Goal: Information Seeking & Learning: Compare options

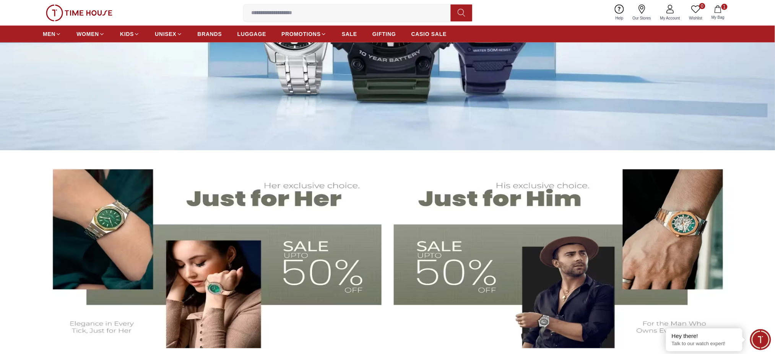
scroll to position [51, 0]
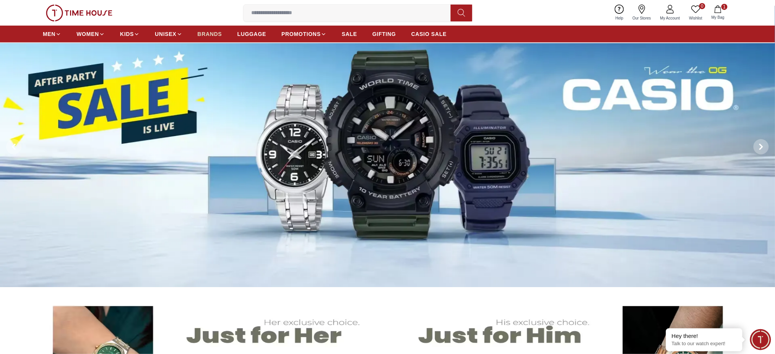
click at [211, 34] on span "BRANDS" at bounding box center [210, 34] width 24 height 8
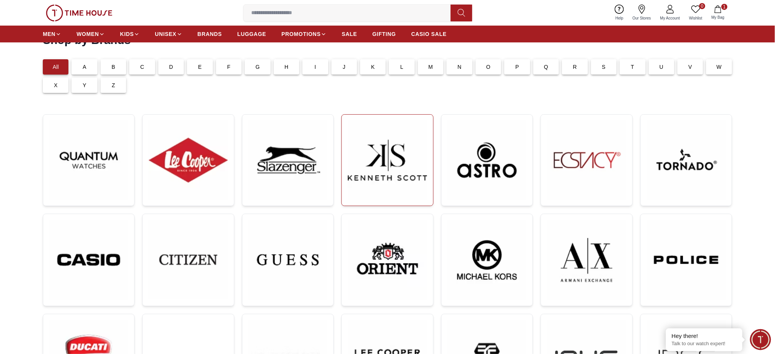
click at [394, 175] on img at bounding box center [387, 160] width 79 height 79
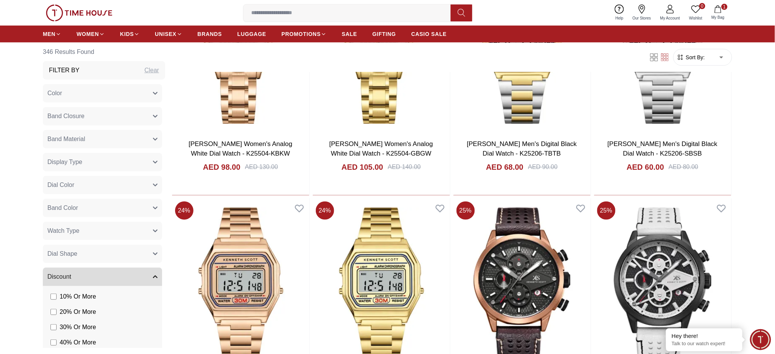
scroll to position [1377, 0]
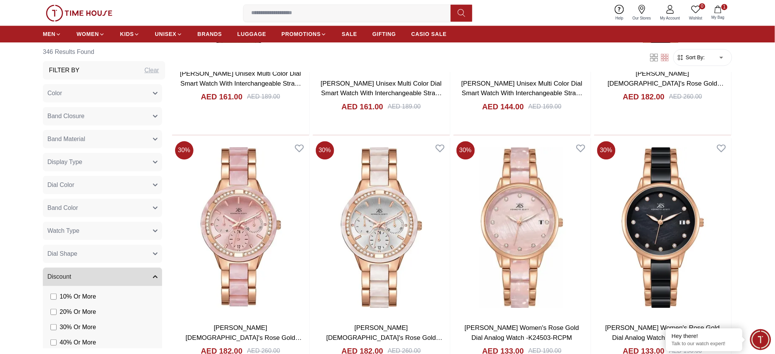
scroll to position [3773, 0]
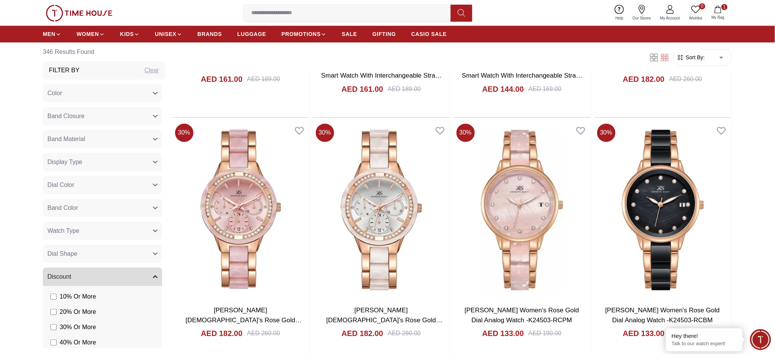
scroll to position [3845, 0]
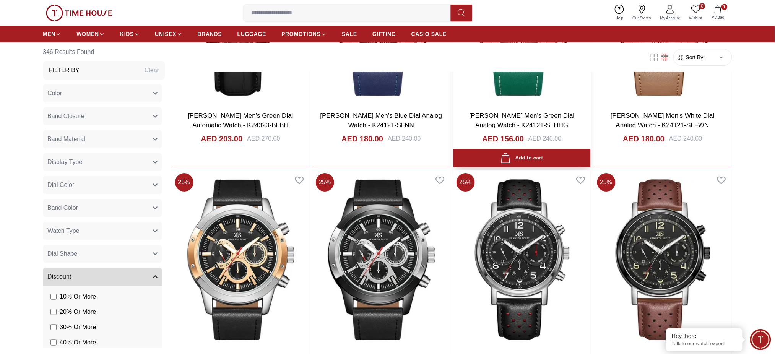
scroll to position [6390, 0]
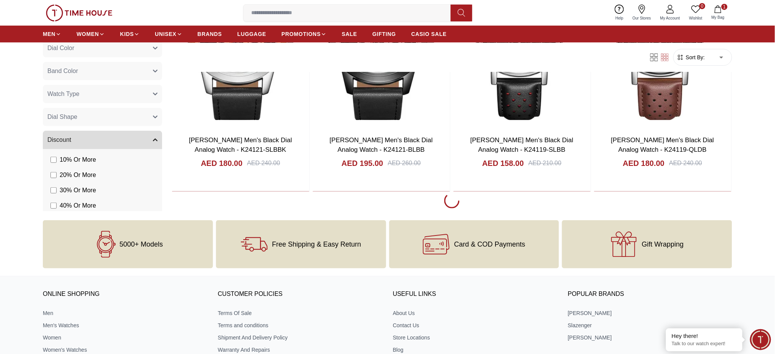
scroll to position [6384, 0]
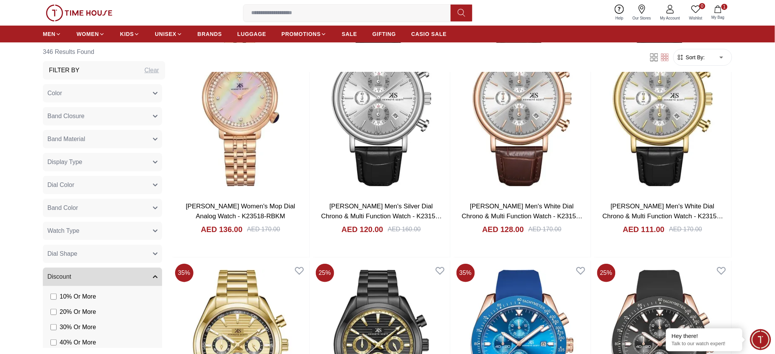
scroll to position [8659, 0]
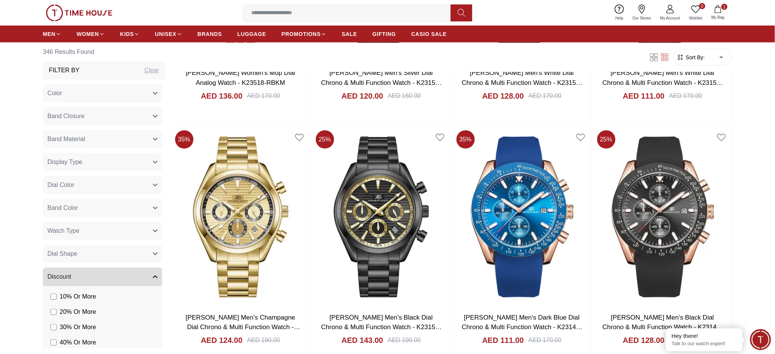
scroll to position [8729, 0]
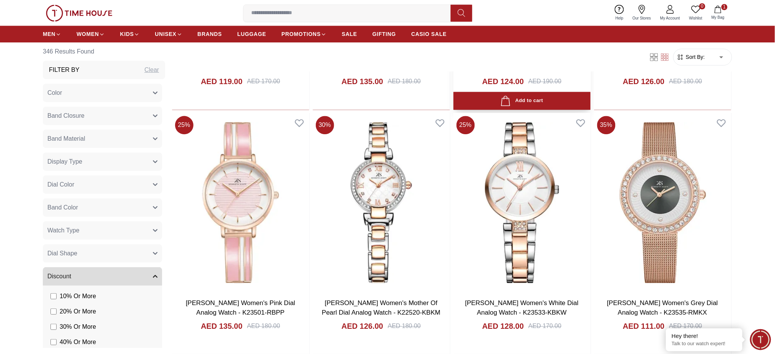
scroll to position [11246, 0]
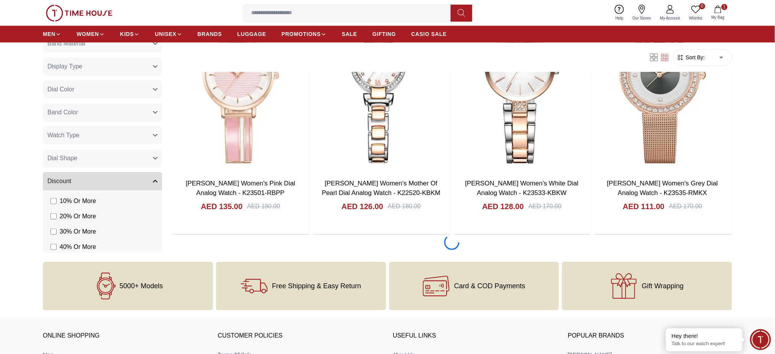
scroll to position [11151, 0]
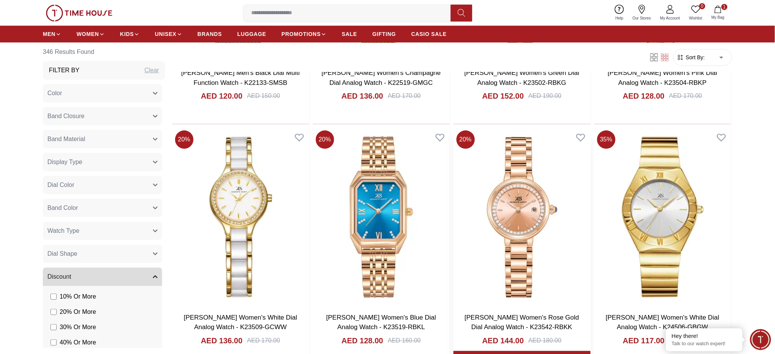
scroll to position [13624, 0]
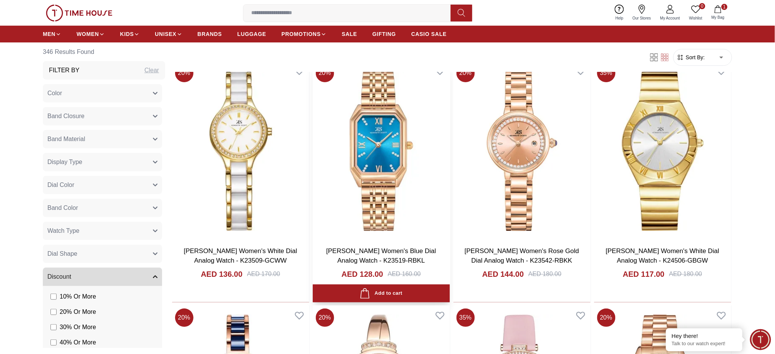
click at [390, 177] on img at bounding box center [381, 150] width 137 height 179
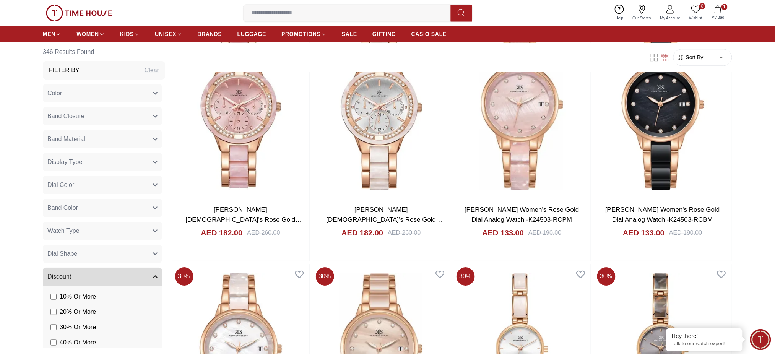
scroll to position [4128, 0]
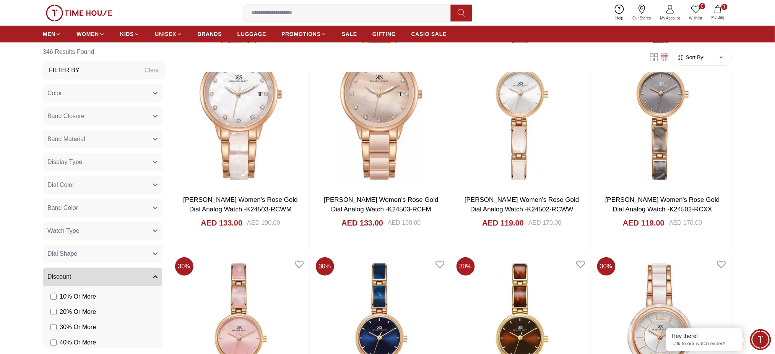
click at [691, 60] on span "Sort By:" at bounding box center [695, 58] width 21 height 8
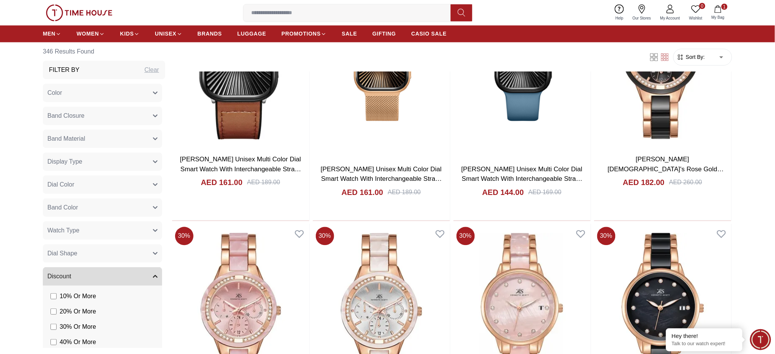
scroll to position [3516, 0]
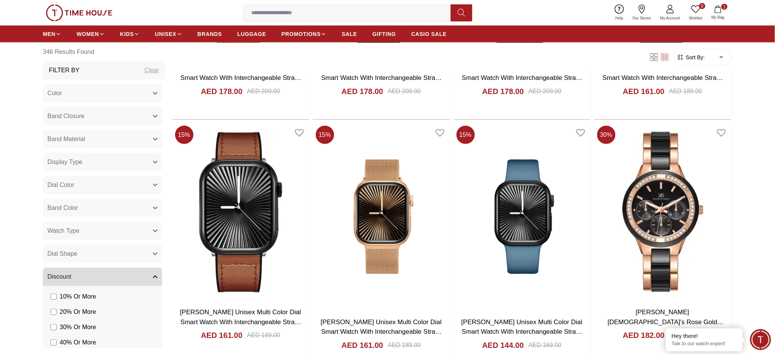
click at [97, 73] on div "Filter By Clear" at bounding box center [104, 70] width 122 height 18
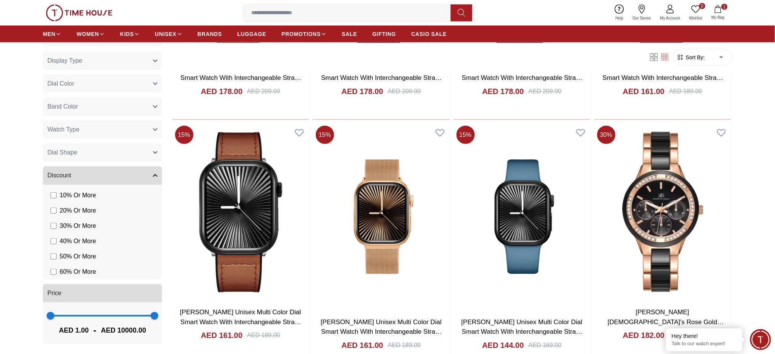
scroll to position [0, 0]
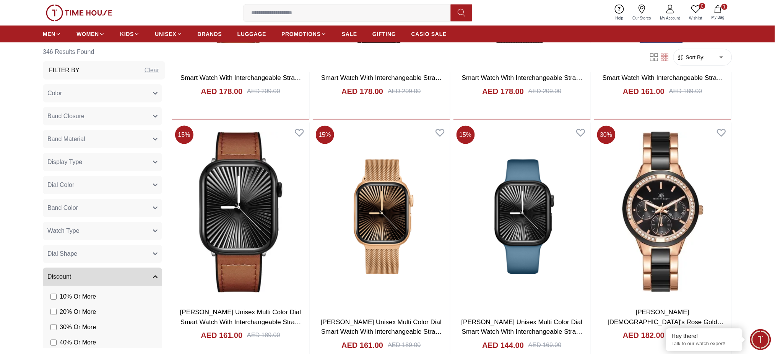
click at [67, 182] on span "Dial Color" at bounding box center [60, 185] width 27 height 9
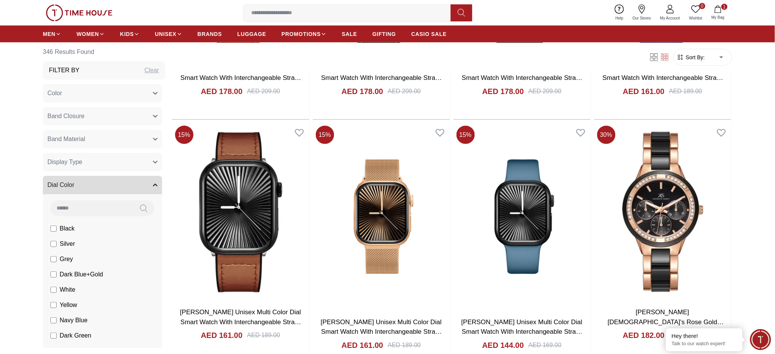
click at [67, 182] on span "Dial Color" at bounding box center [60, 185] width 27 height 9
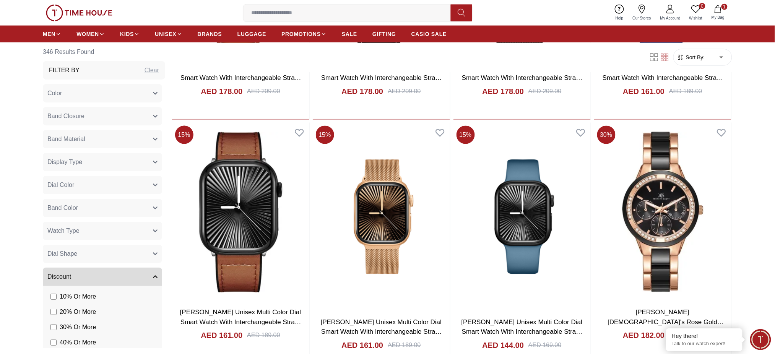
click at [70, 164] on span "Display Type" at bounding box center [64, 162] width 35 height 9
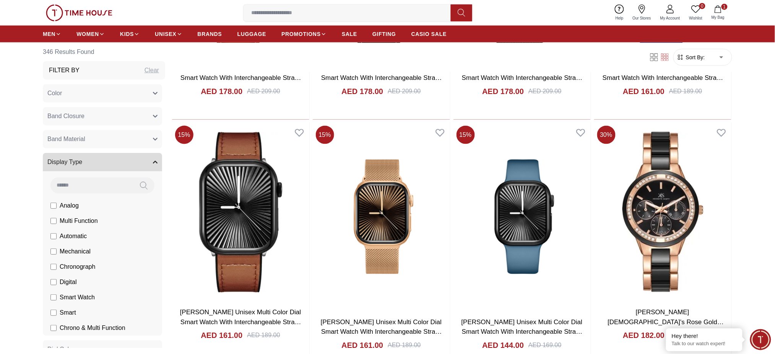
click at [70, 164] on span "Display Type" at bounding box center [64, 162] width 35 height 9
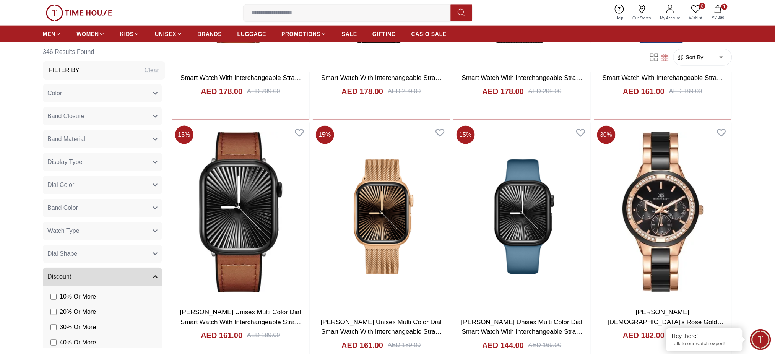
click at [87, 139] on button "Band Material" at bounding box center [102, 139] width 119 height 18
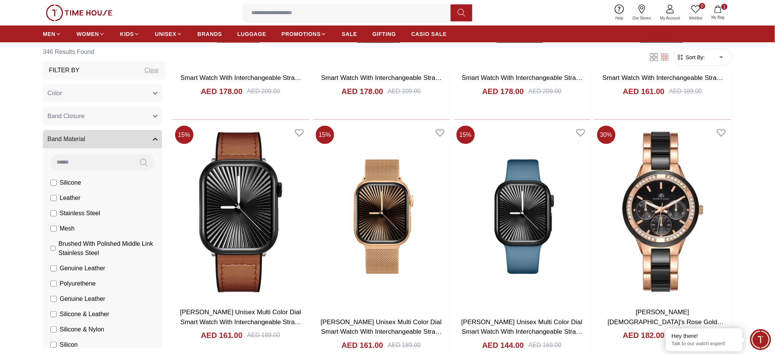
click at [87, 138] on button "Band Material" at bounding box center [102, 139] width 119 height 18
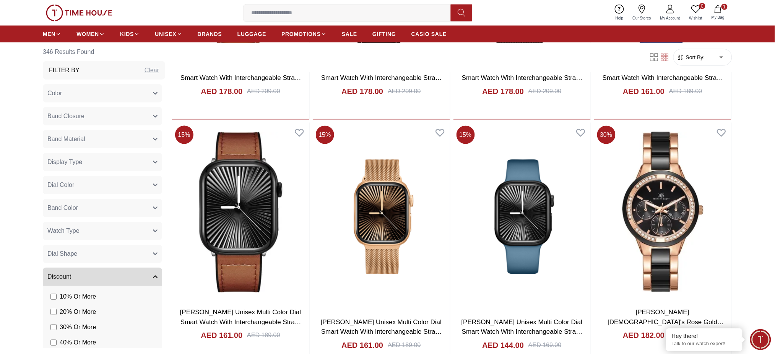
click at [94, 116] on button "Band Closure" at bounding box center [102, 116] width 119 height 18
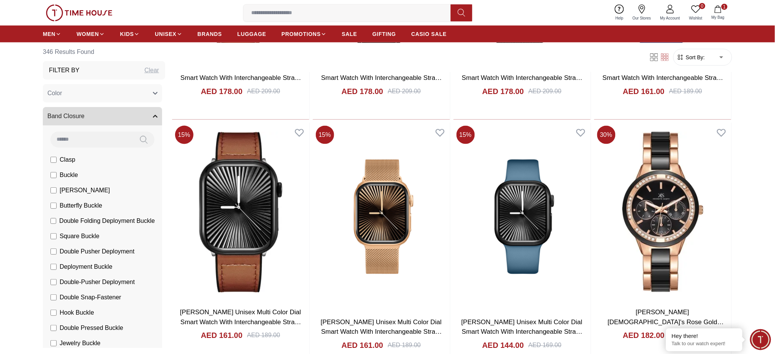
click at [94, 116] on button "Band Closure" at bounding box center [102, 116] width 119 height 18
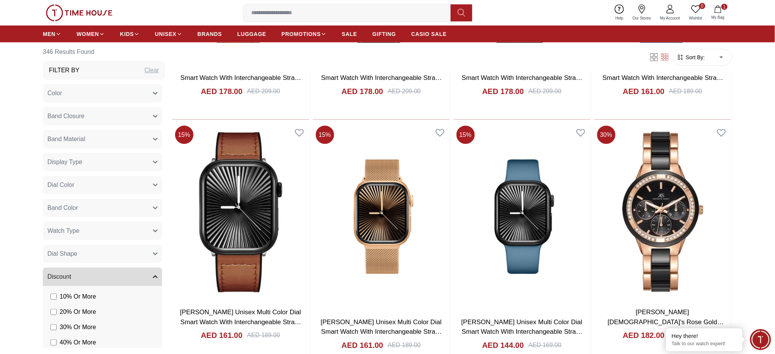
click at [94, 97] on button "Color" at bounding box center [102, 93] width 119 height 18
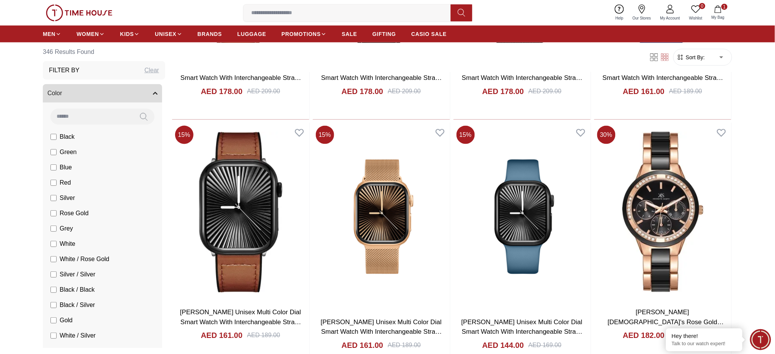
click at [94, 97] on button "Color" at bounding box center [102, 93] width 119 height 18
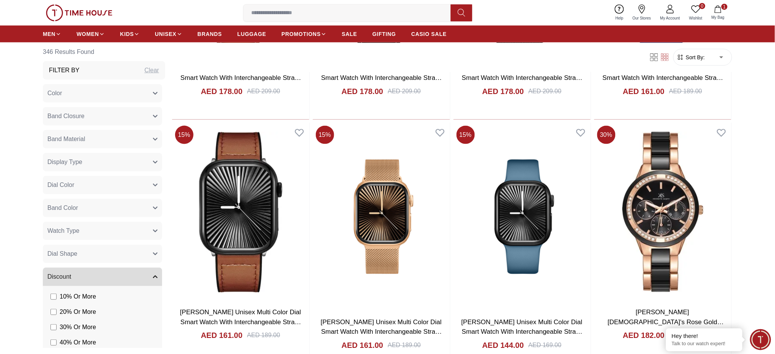
scroll to position [101, 0]
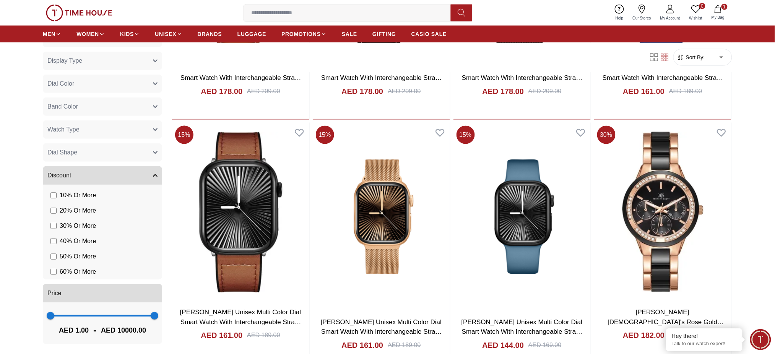
click at [122, 154] on button "Dial Shape" at bounding box center [102, 152] width 119 height 18
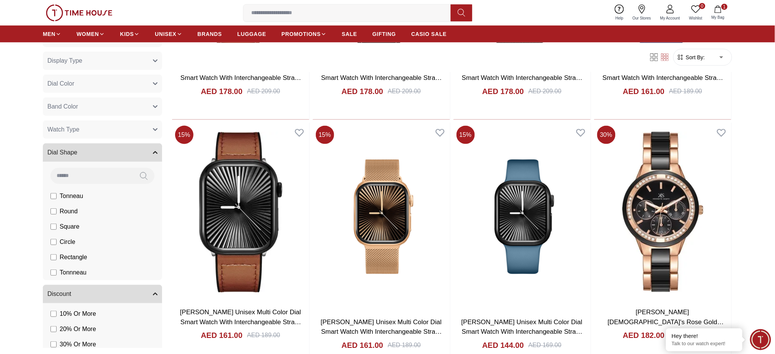
click at [122, 154] on button "Dial Shape" at bounding box center [102, 152] width 119 height 18
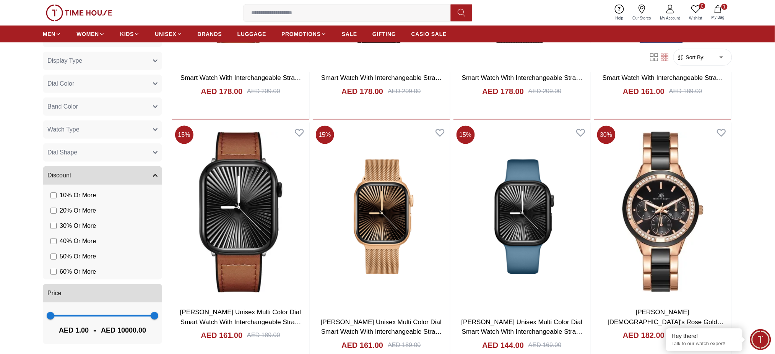
click at [124, 133] on button "Watch Type" at bounding box center [102, 129] width 119 height 18
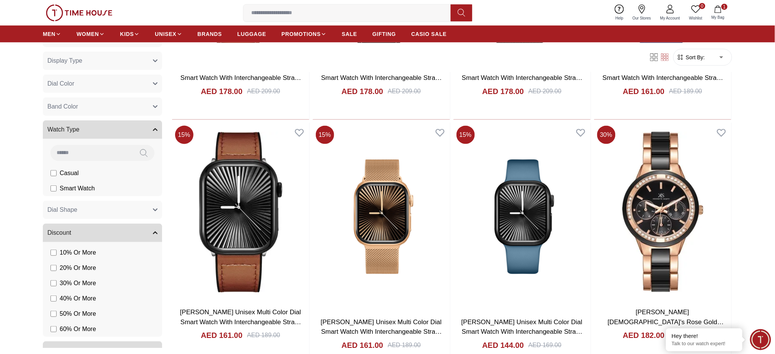
click at [124, 133] on button "Watch Type" at bounding box center [102, 129] width 119 height 18
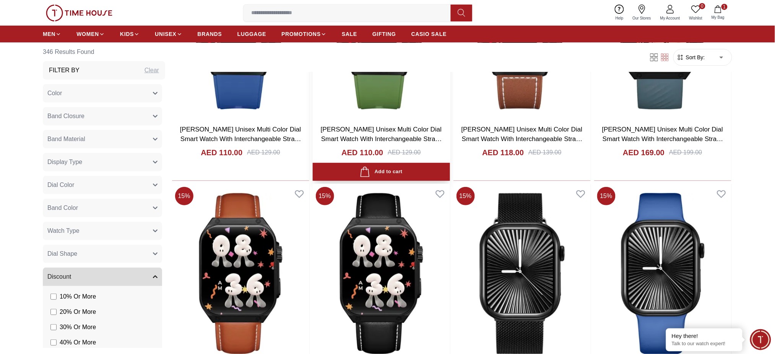
scroll to position [3313, 0]
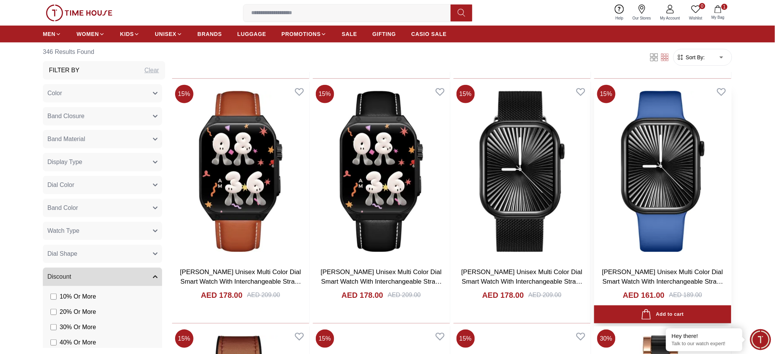
click at [647, 216] on img at bounding box center [662, 171] width 137 height 179
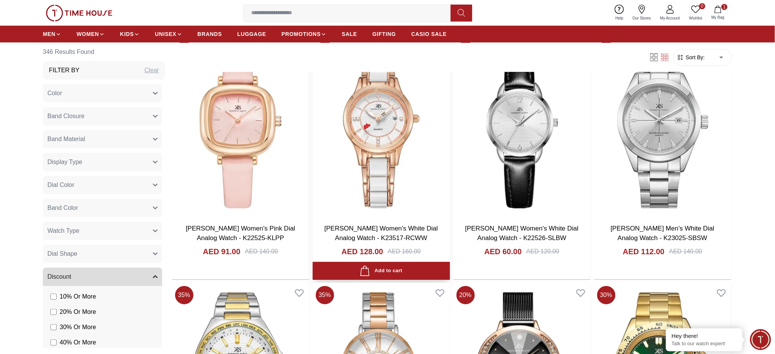
scroll to position [14829, 0]
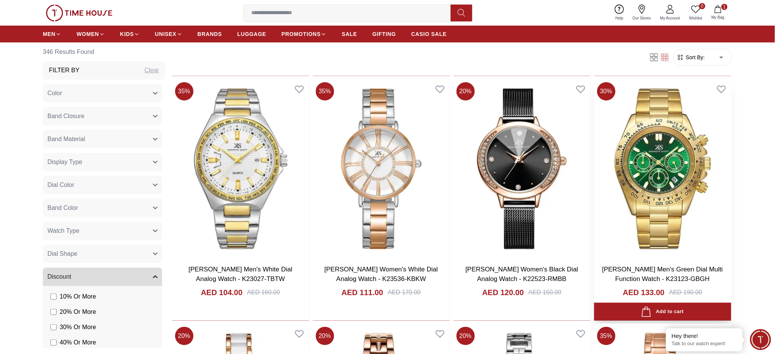
click at [664, 210] on img at bounding box center [662, 168] width 137 height 179
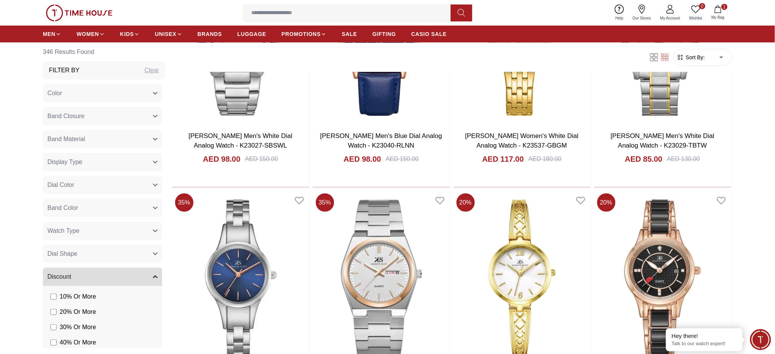
scroll to position [16012, 0]
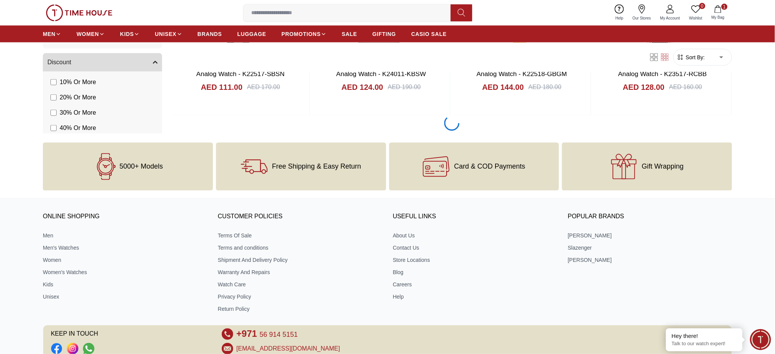
scroll to position [16155, 0]
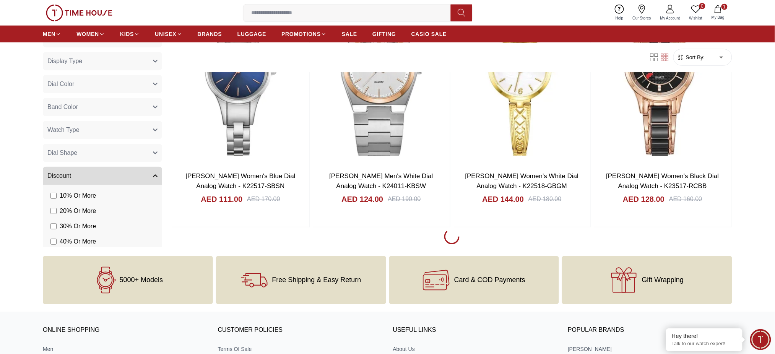
scroll to position [15952, 0]
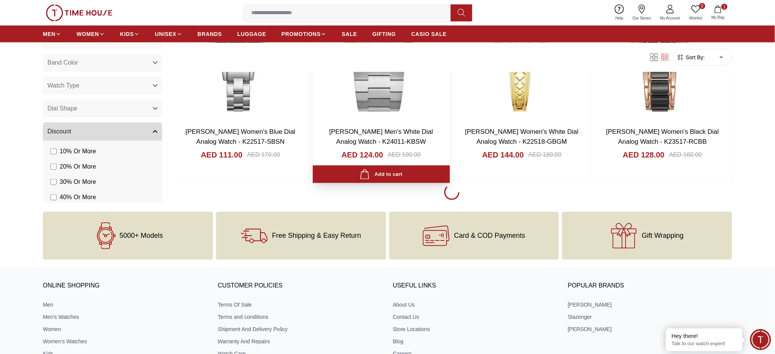
scroll to position [16206, 0]
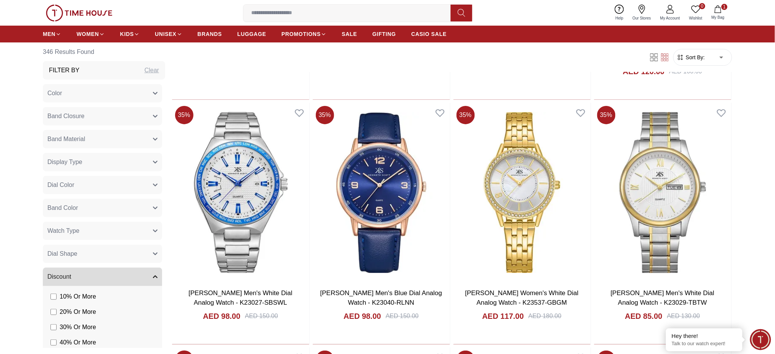
scroll to position [15776, 0]
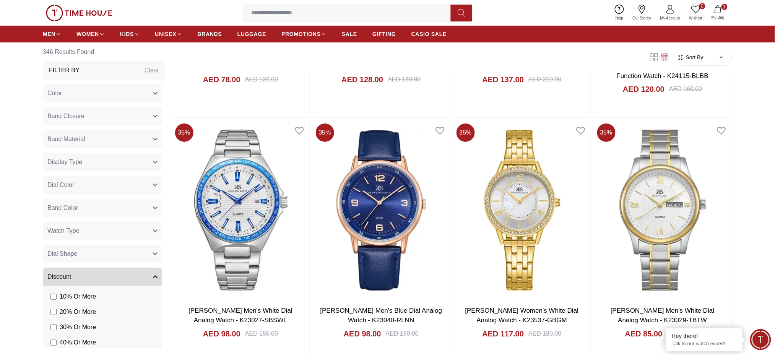
click at [145, 72] on div "Clear" at bounding box center [152, 70] width 15 height 9
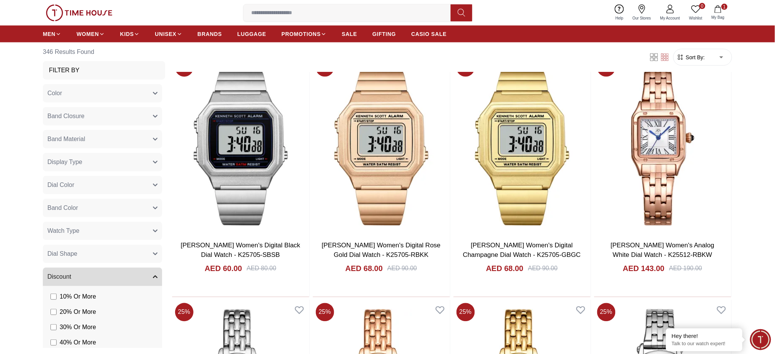
scroll to position [408, 0]
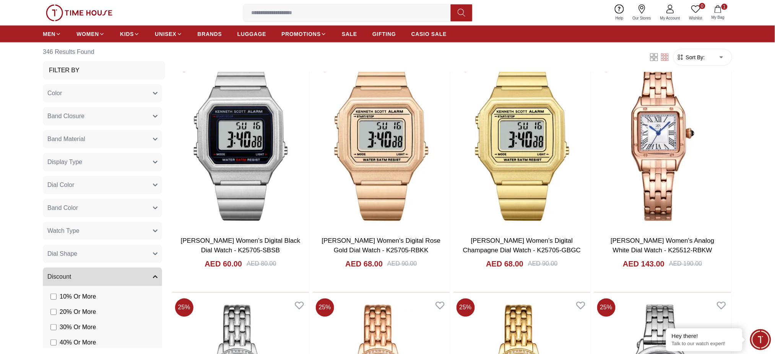
click at [129, 91] on button "Color" at bounding box center [102, 93] width 119 height 18
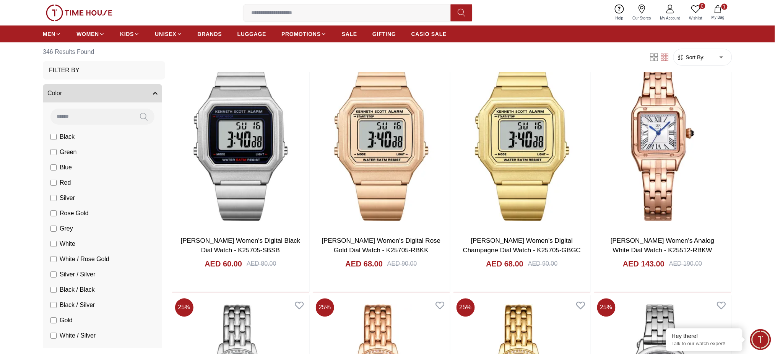
click at [129, 91] on button "Color" at bounding box center [102, 93] width 119 height 18
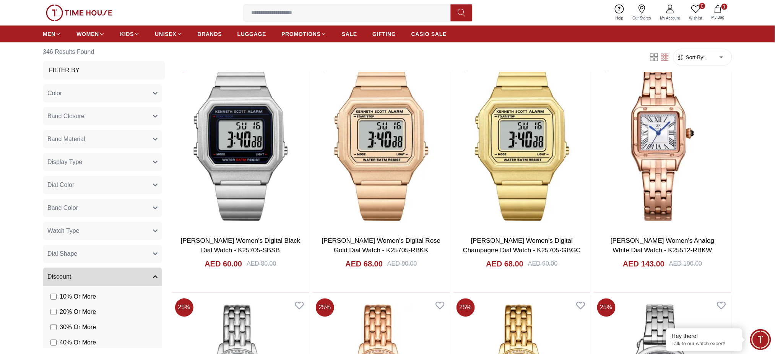
click at [142, 111] on button "Band Closure" at bounding box center [102, 116] width 119 height 18
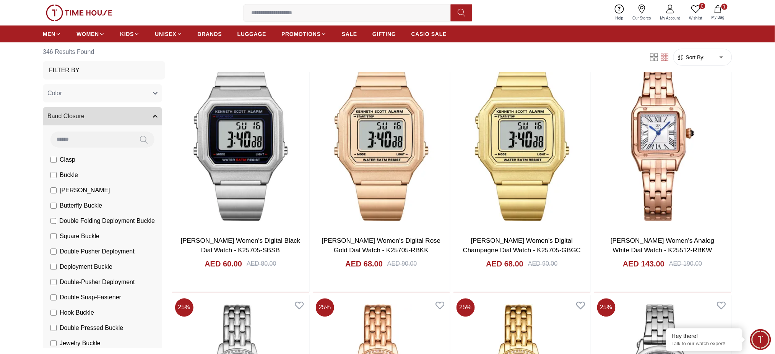
click at [142, 111] on button "Band Closure" at bounding box center [102, 116] width 119 height 18
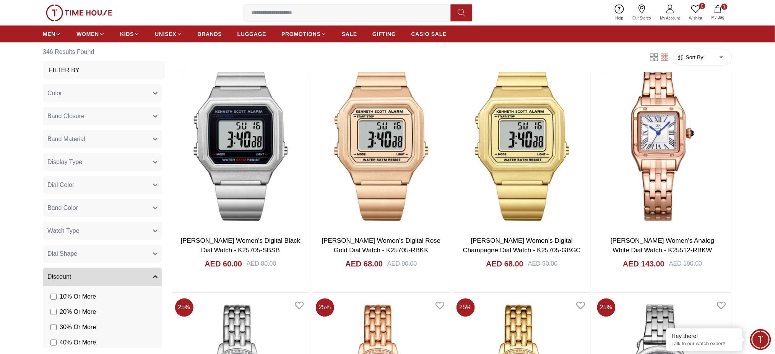
click at [141, 137] on button "Band Material" at bounding box center [102, 139] width 119 height 18
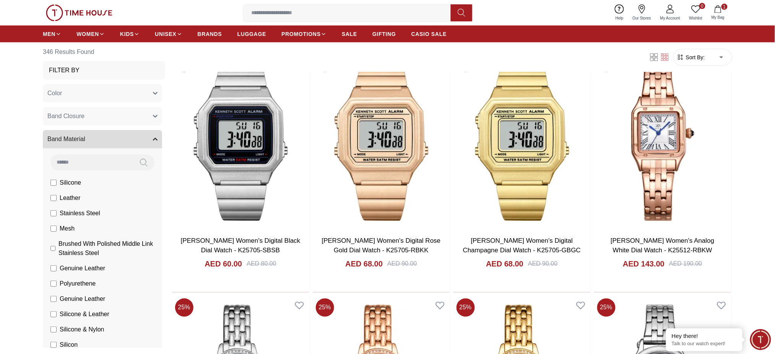
click at [141, 137] on button "Band Material" at bounding box center [102, 139] width 119 height 18
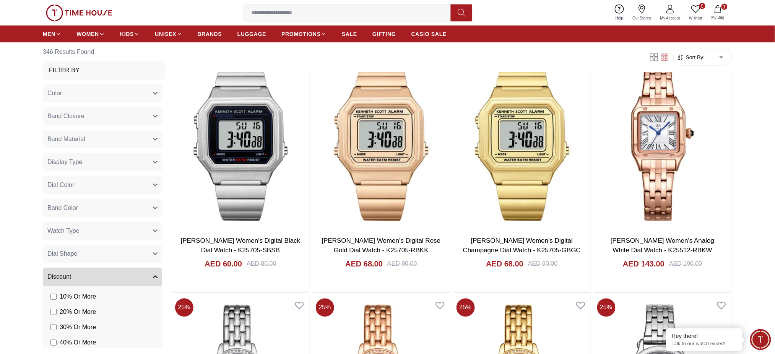
click at [137, 189] on button "Dial Color" at bounding box center [102, 185] width 119 height 18
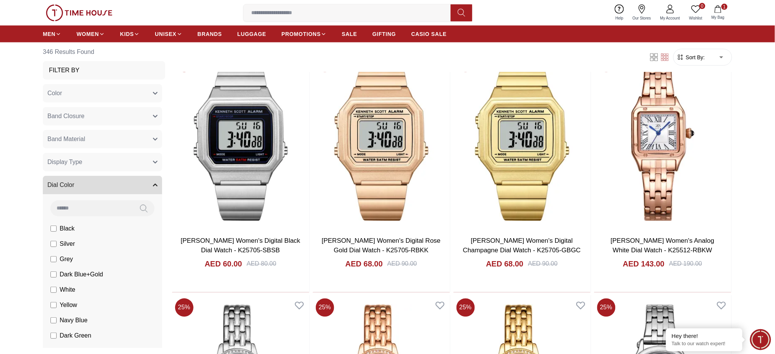
click at [137, 189] on button "Dial Color" at bounding box center [102, 185] width 119 height 18
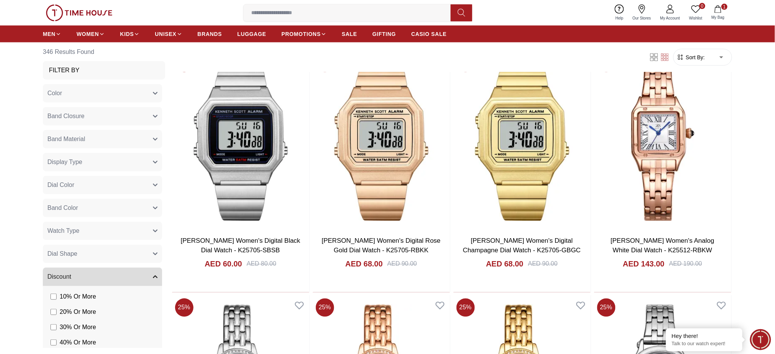
click at [138, 208] on button "Band Color" at bounding box center [102, 208] width 119 height 18
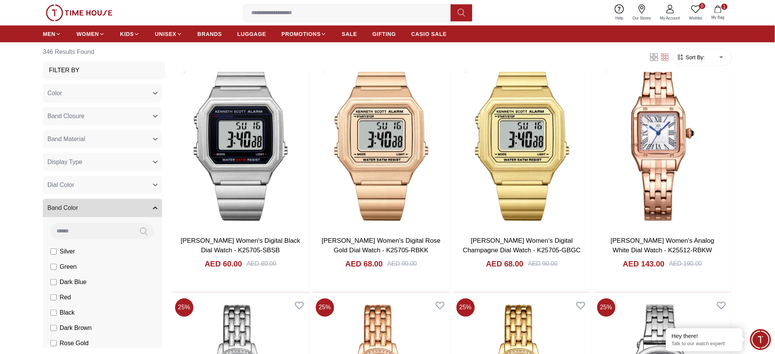
click at [138, 208] on button "Band Color" at bounding box center [102, 208] width 119 height 18
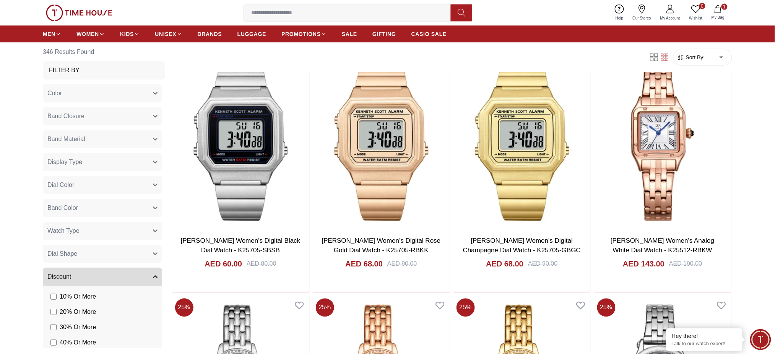
click at [138, 208] on button "Band Color" at bounding box center [102, 208] width 119 height 18
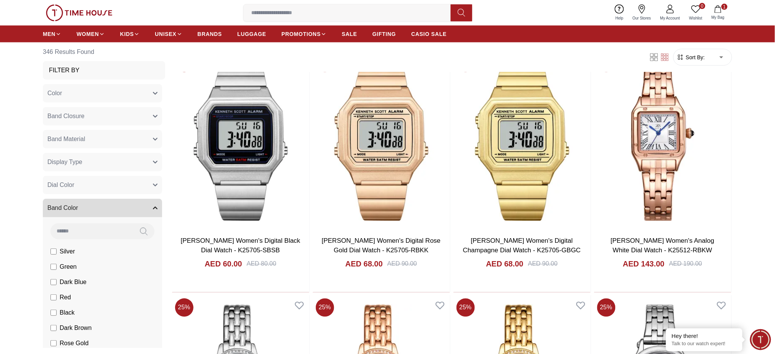
click at [138, 208] on button "Band Color" at bounding box center [102, 208] width 119 height 18
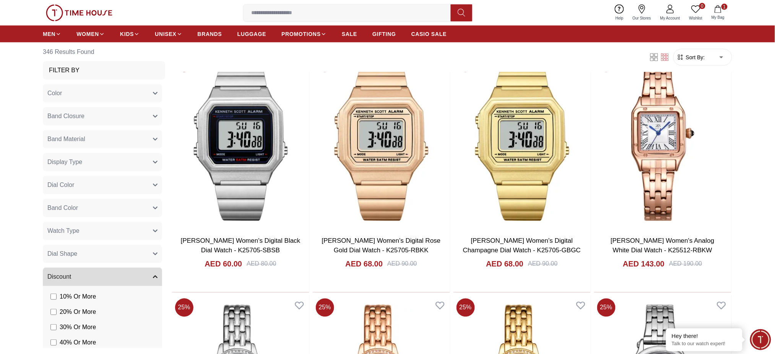
click at [128, 229] on button "Watch Type" at bounding box center [102, 231] width 119 height 18
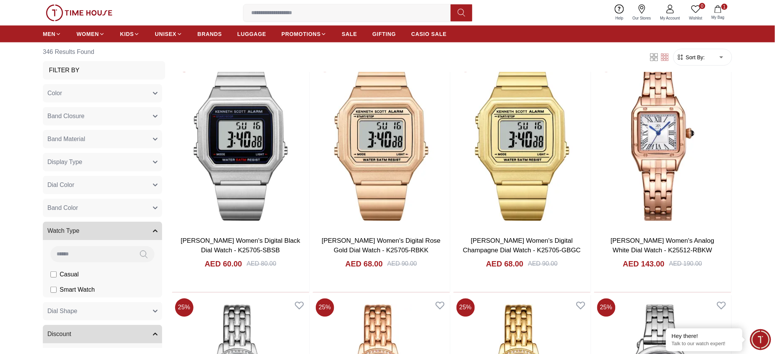
click at [128, 229] on button "Watch Type" at bounding box center [102, 231] width 119 height 18
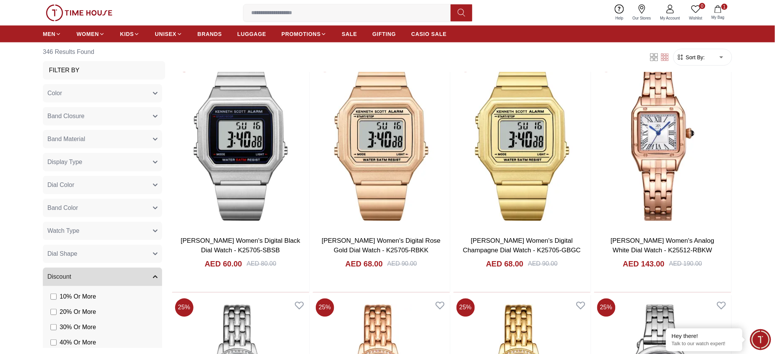
scroll to position [51, 0]
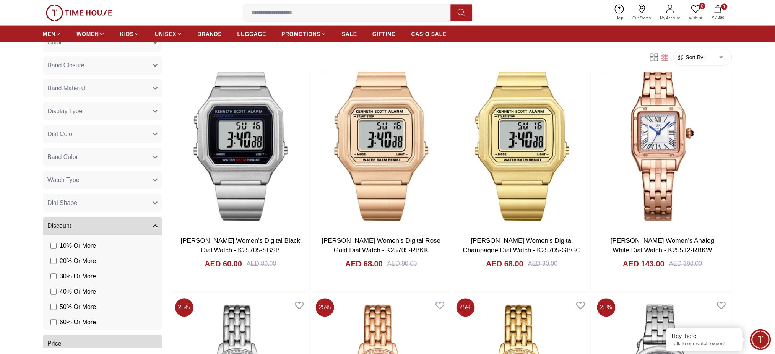
click at [117, 204] on button "Dial Shape" at bounding box center [102, 203] width 119 height 18
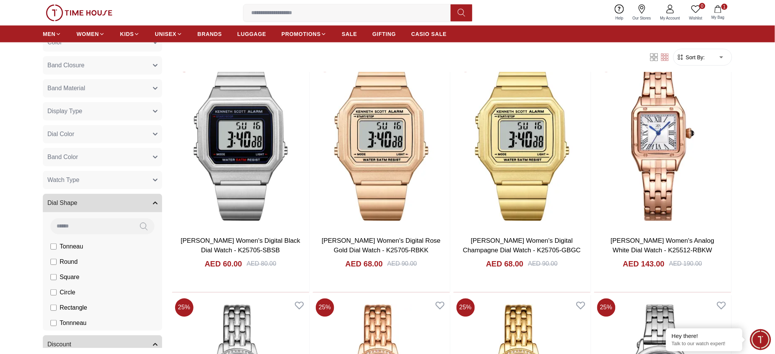
click at [117, 204] on button "Dial Shape" at bounding box center [102, 203] width 119 height 18
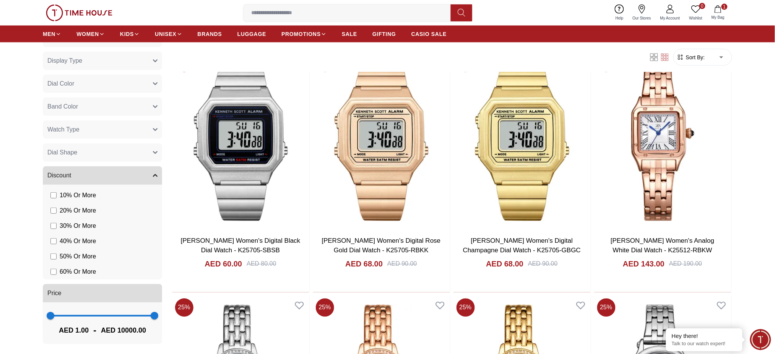
click at [153, 176] on icon "button" at bounding box center [155, 176] width 4 height 2
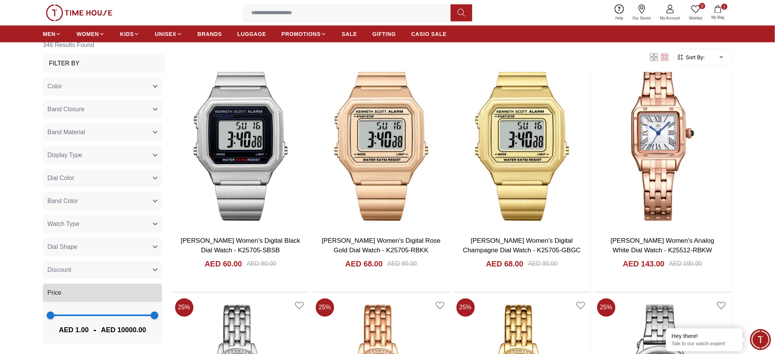
scroll to position [0, 0]
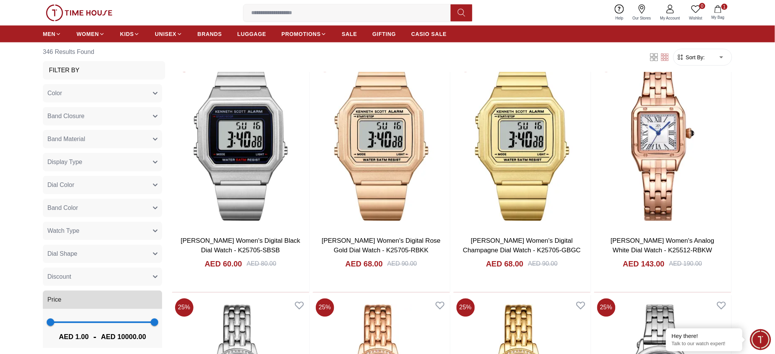
click at [153, 255] on icon "button" at bounding box center [155, 254] width 5 height 5
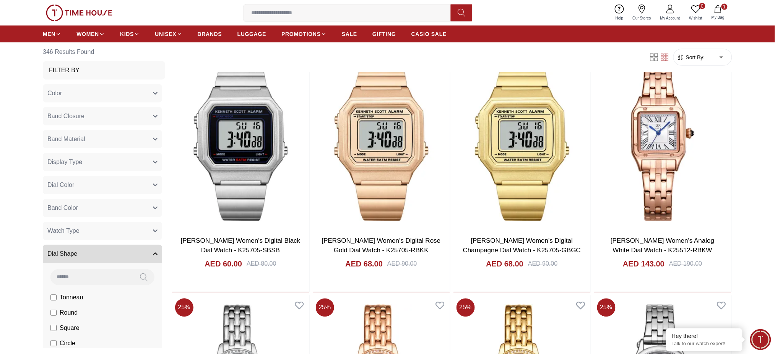
click at [145, 257] on button "Dial Shape" at bounding box center [102, 254] width 119 height 18
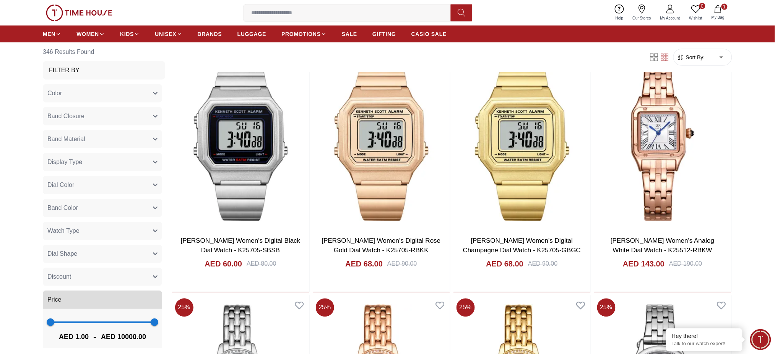
click at [150, 233] on button "Watch Type" at bounding box center [102, 231] width 119 height 18
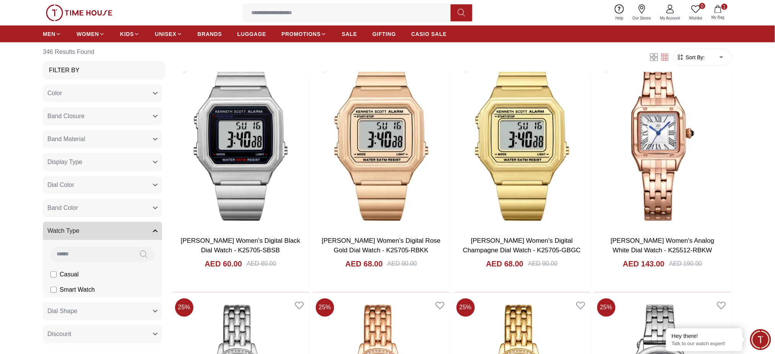
click at [153, 230] on icon "button" at bounding box center [155, 231] width 5 height 5
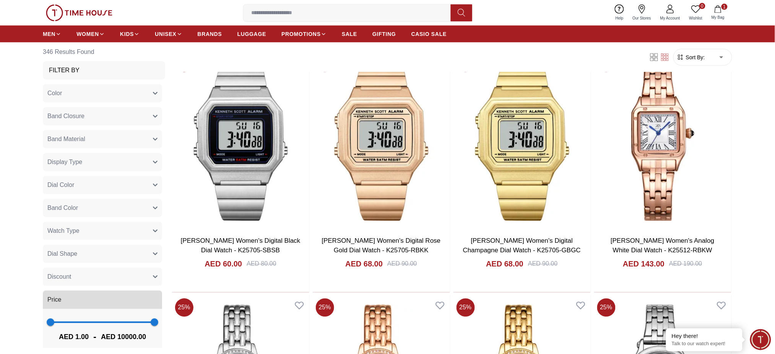
click at [141, 211] on button "Band Color" at bounding box center [102, 208] width 119 height 18
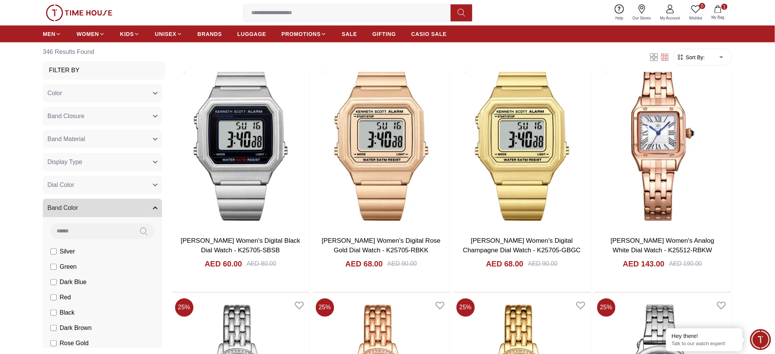
click at [141, 211] on button "Band Color" at bounding box center [102, 208] width 119 height 18
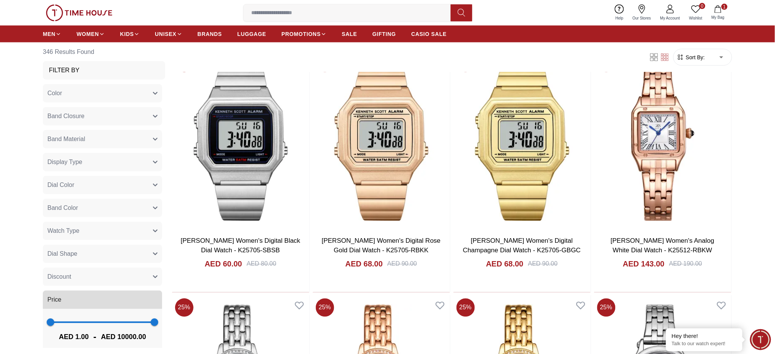
click at [139, 187] on button "Dial Color" at bounding box center [102, 185] width 119 height 18
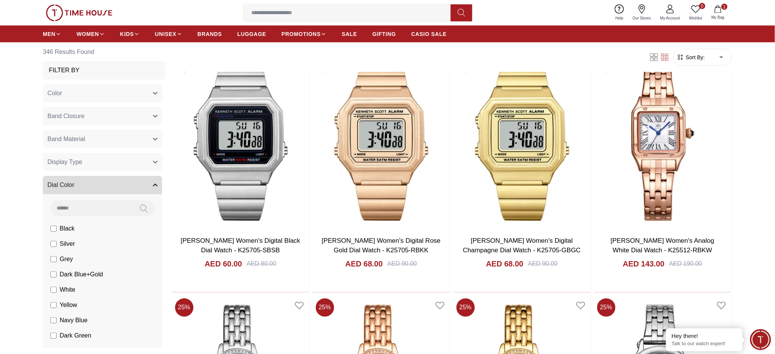
click at [139, 187] on button "Dial Color" at bounding box center [102, 185] width 119 height 18
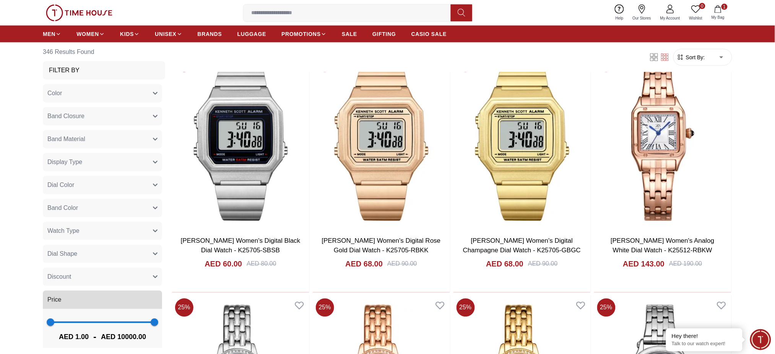
click at [144, 161] on button "Display Type" at bounding box center [102, 162] width 119 height 18
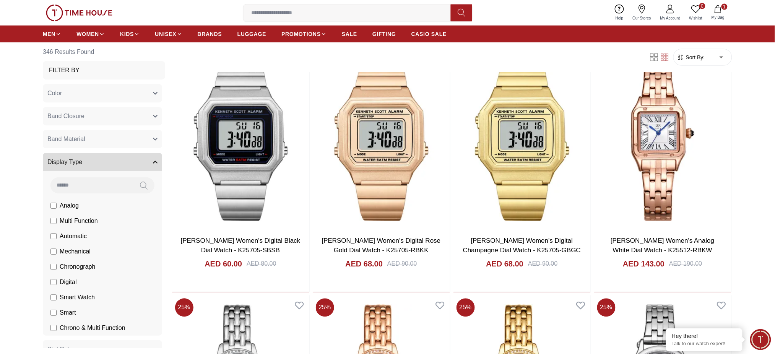
click at [144, 161] on button "Display Type" at bounding box center [102, 162] width 119 height 18
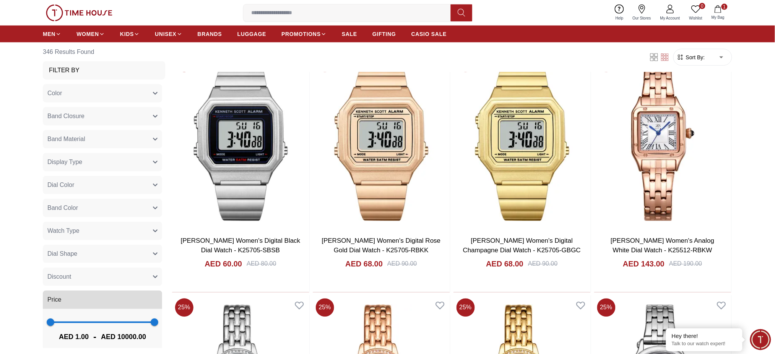
click at [144, 161] on button "Display Type" at bounding box center [102, 162] width 119 height 18
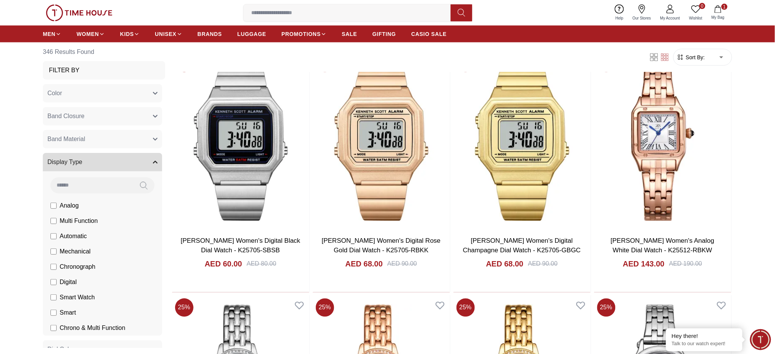
click at [145, 161] on button "Display Type" at bounding box center [102, 162] width 119 height 18
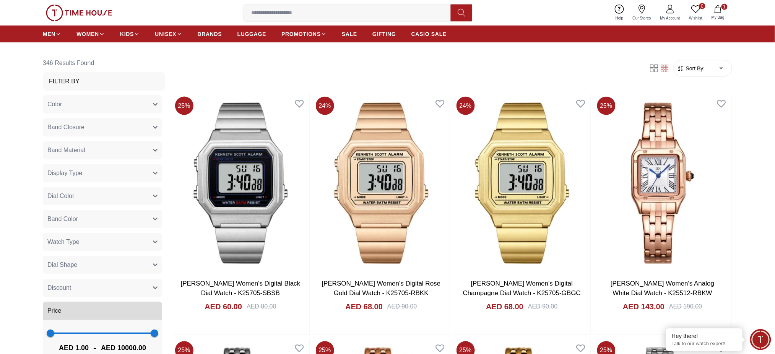
scroll to position [306, 0]
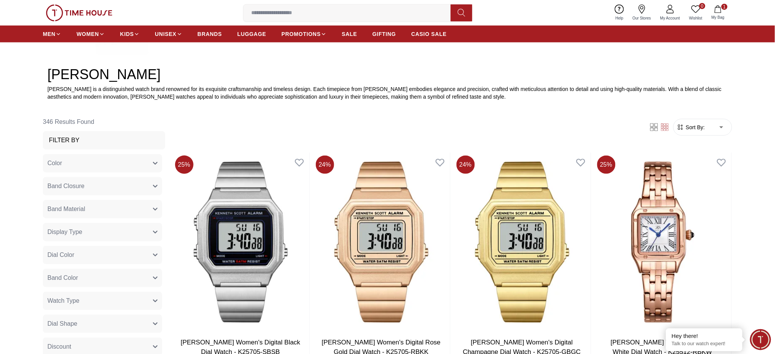
click at [145, 161] on button "Color" at bounding box center [102, 163] width 119 height 18
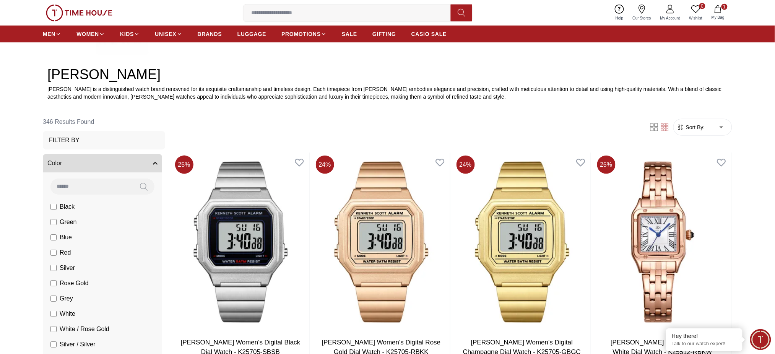
click at [145, 161] on button "Color" at bounding box center [102, 163] width 119 height 18
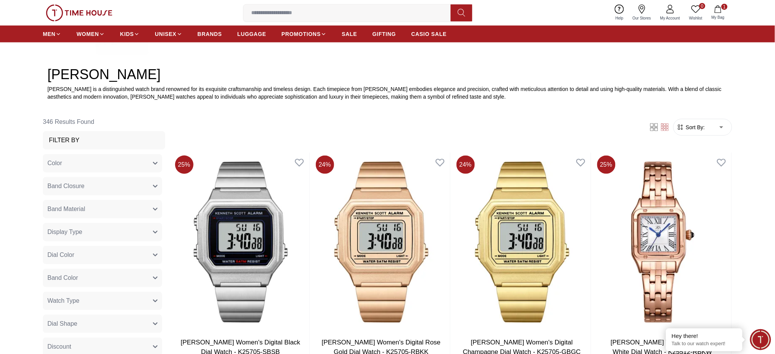
click at [153, 186] on icon "button" at bounding box center [155, 186] width 4 height 2
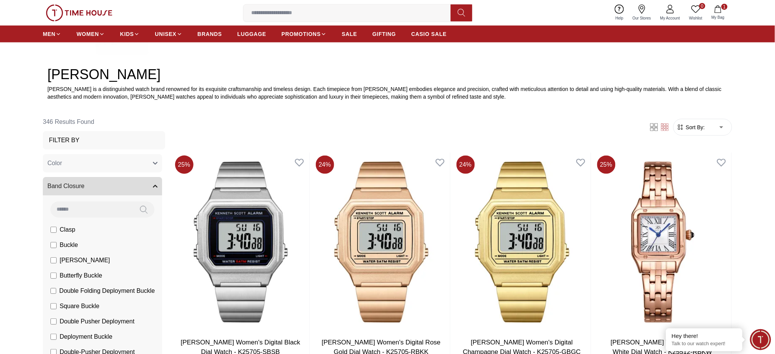
click at [153, 186] on icon "button" at bounding box center [155, 186] width 4 height 2
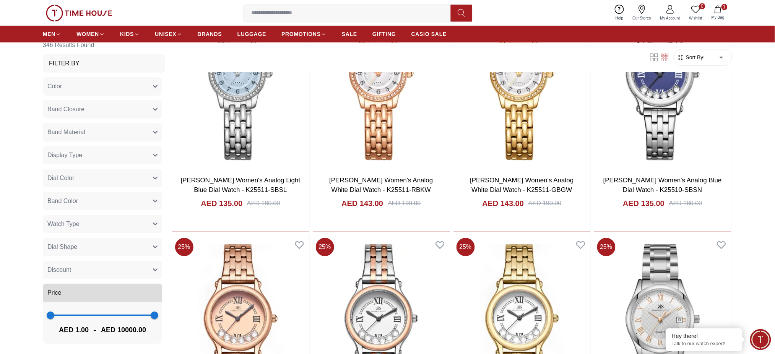
scroll to position [714, 0]
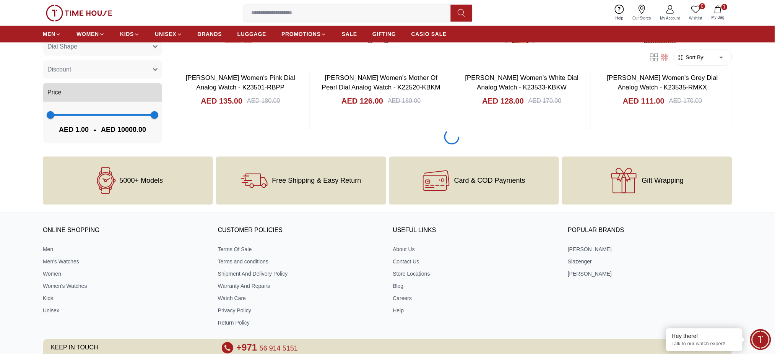
scroll to position [2804, 0]
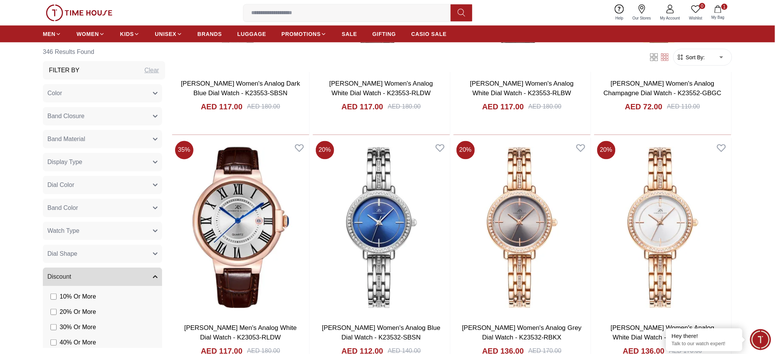
scroll to position [2643, 0]
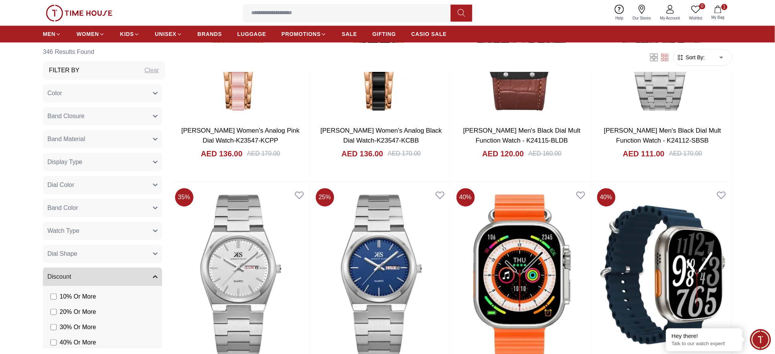
scroll to position [5026, 0]
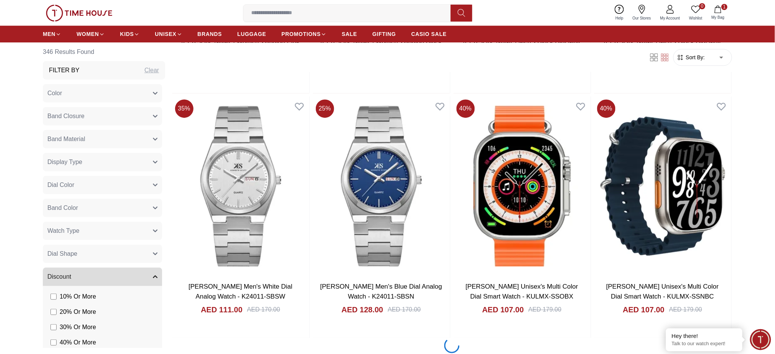
scroll to position [5192, 0]
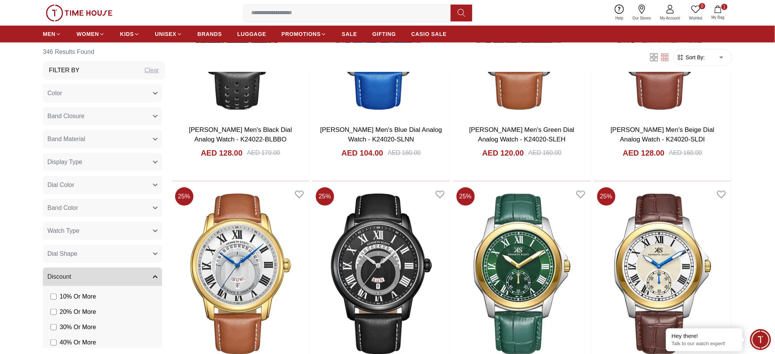
scroll to position [7475, 0]
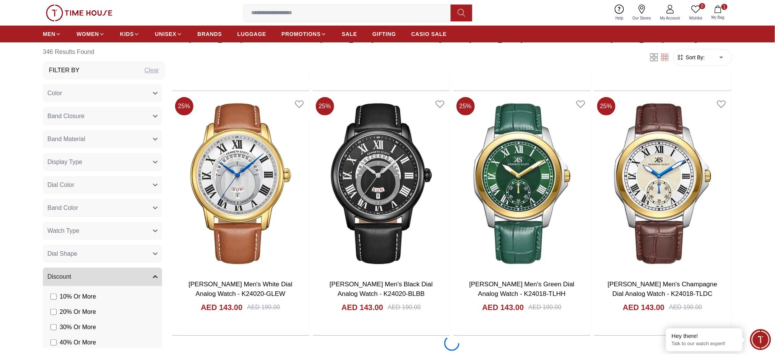
scroll to position [7640, 0]
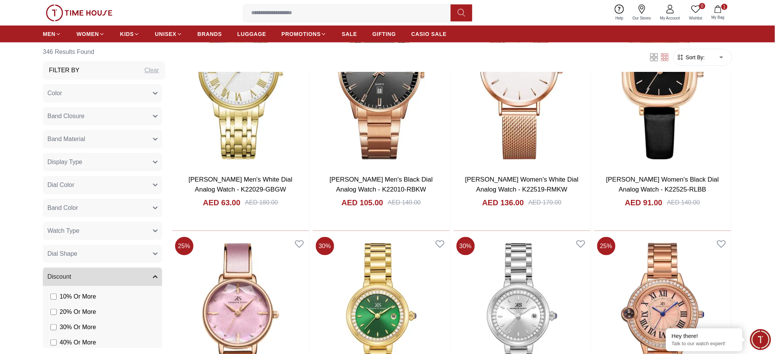
scroll to position [9893, 0]
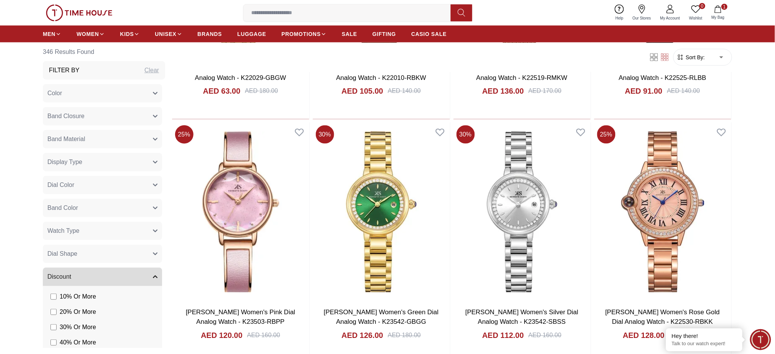
scroll to position [9934, 0]
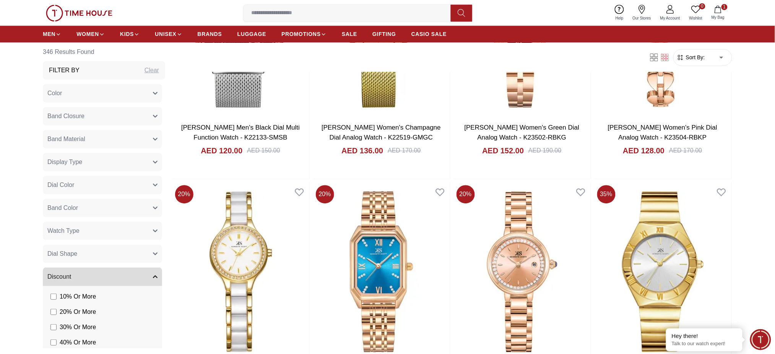
scroll to position [12385, 0]
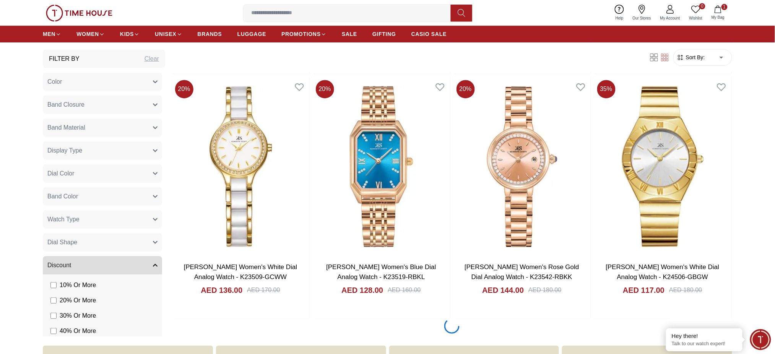
scroll to position [12433, 0]
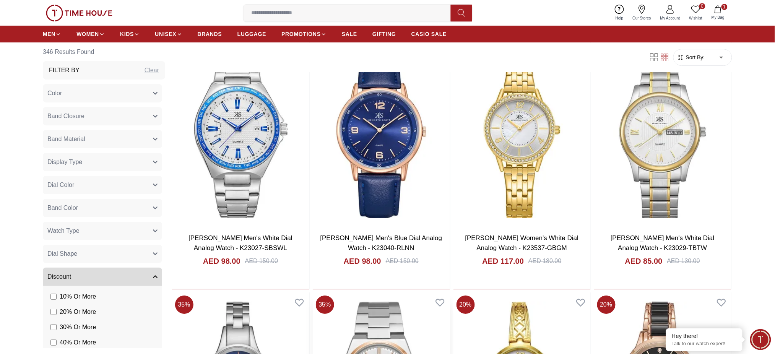
scroll to position [14787, 0]
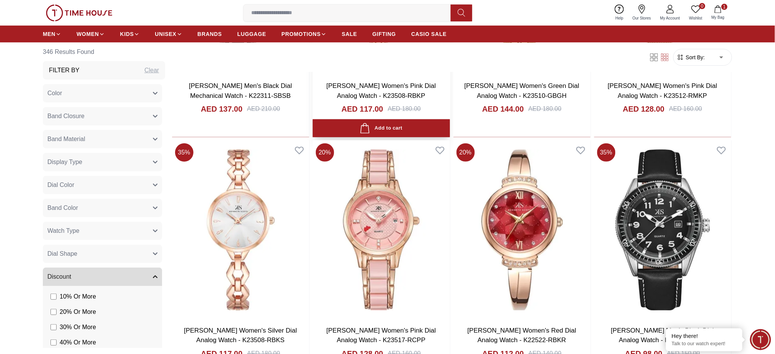
scroll to position [16104, 0]
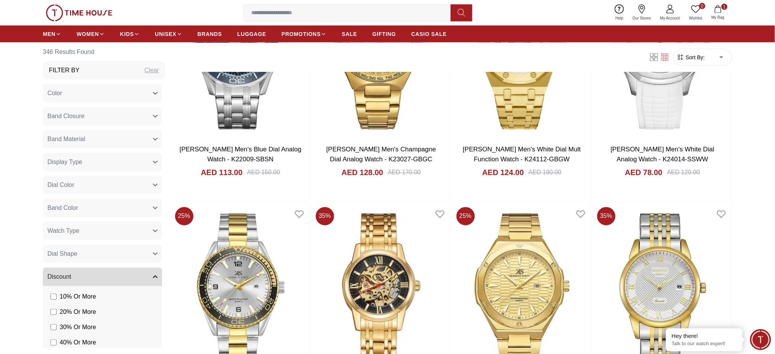
scroll to position [18500, 0]
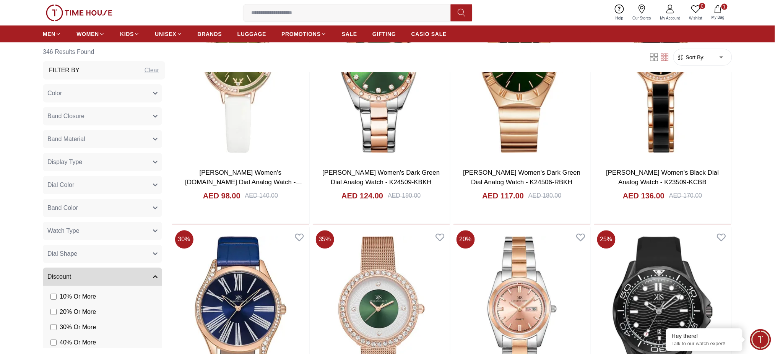
scroll to position [11005, 0]
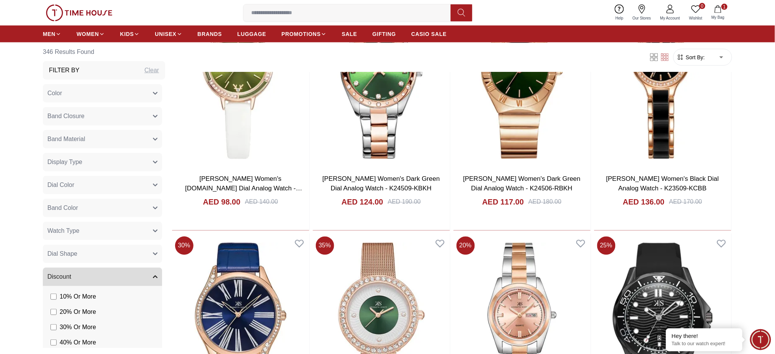
click at [700, 54] on span "Sort By:" at bounding box center [695, 58] width 21 height 8
click at [703, 56] on span "Sort By:" at bounding box center [695, 58] width 21 height 8
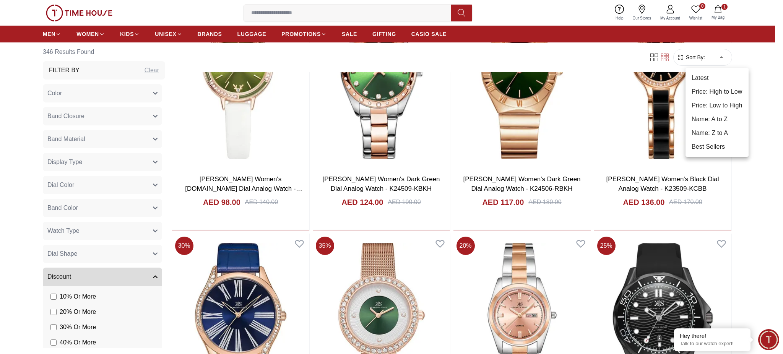
click at [715, 103] on li "Price: Low to High" at bounding box center [717, 106] width 63 height 14
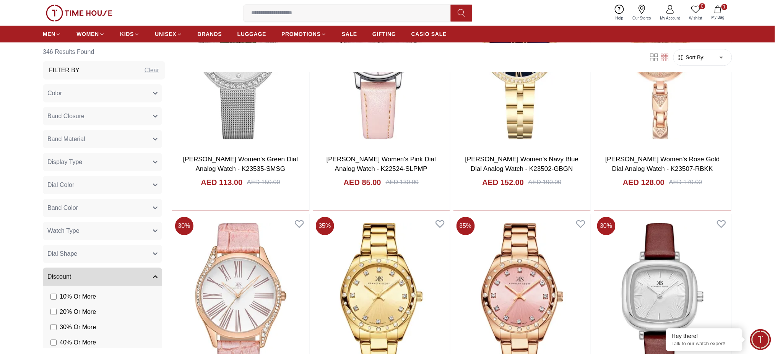
scroll to position [9985, 0]
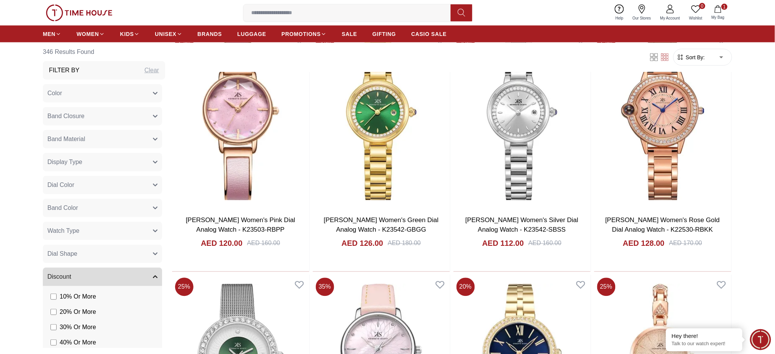
type input "*"
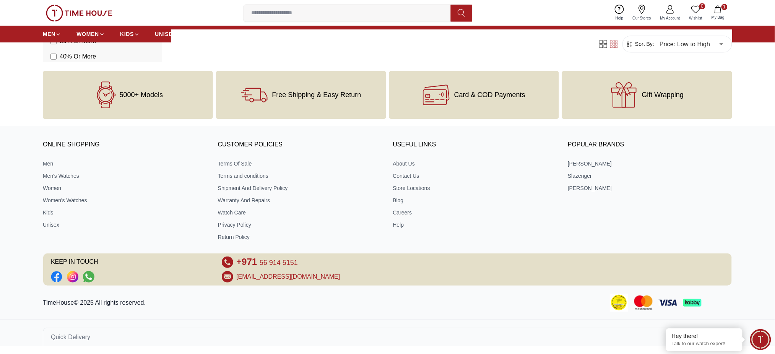
scroll to position [60, 0]
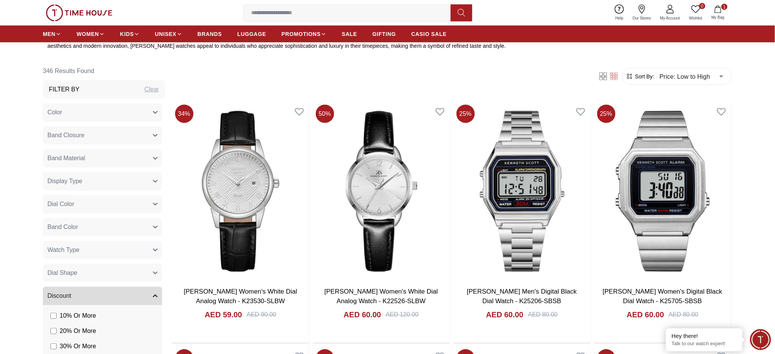
scroll to position [510, 0]
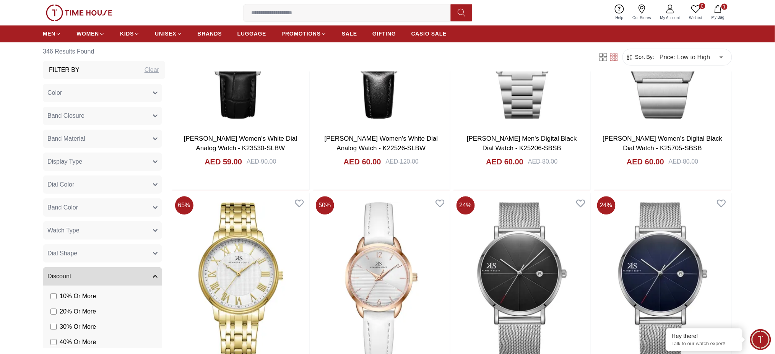
click at [415, 31] on span "CASIO SALE" at bounding box center [429, 34] width 36 height 8
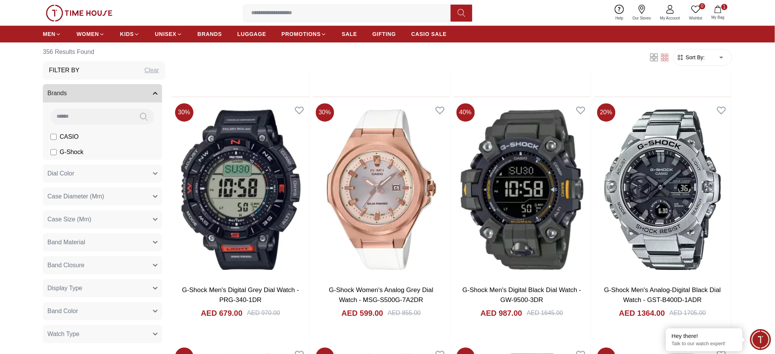
scroll to position [765, 0]
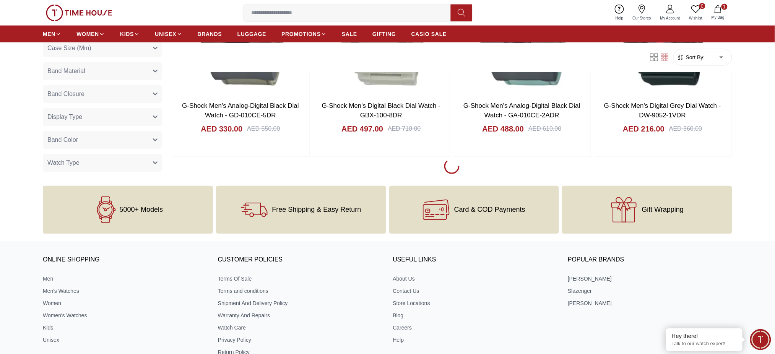
scroll to position [1377, 0]
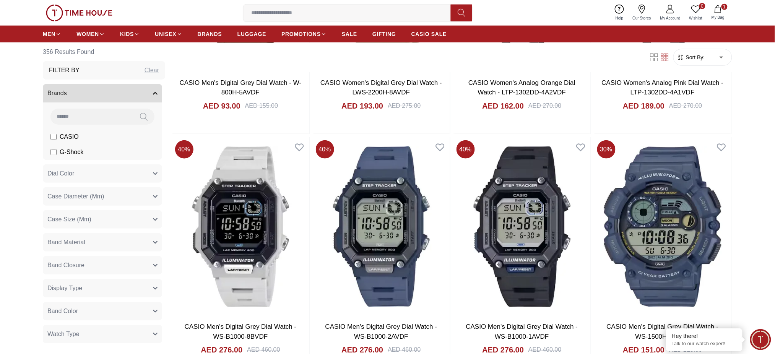
scroll to position [3182, 0]
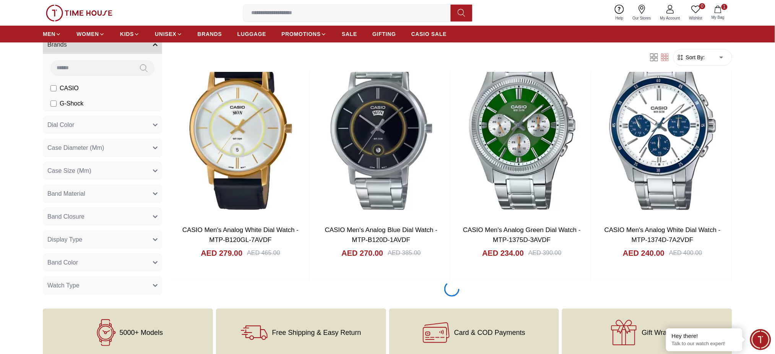
scroll to position [6323, 0]
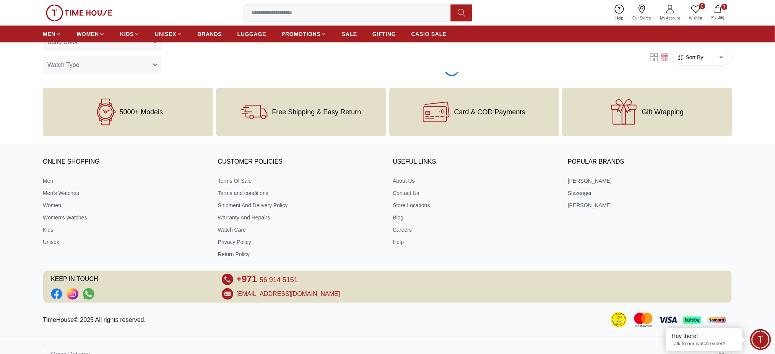
scroll to position [7393, 0]
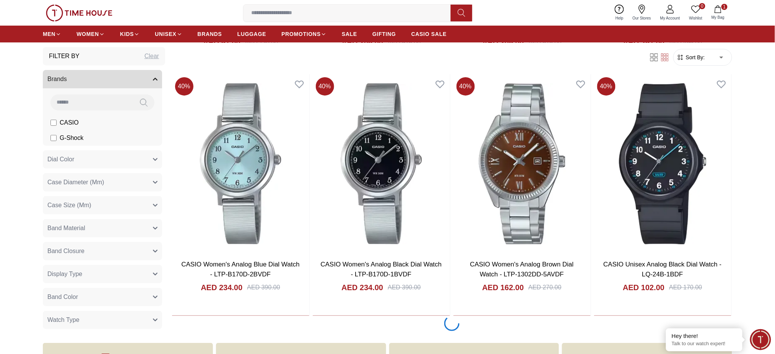
scroll to position [744, 0]
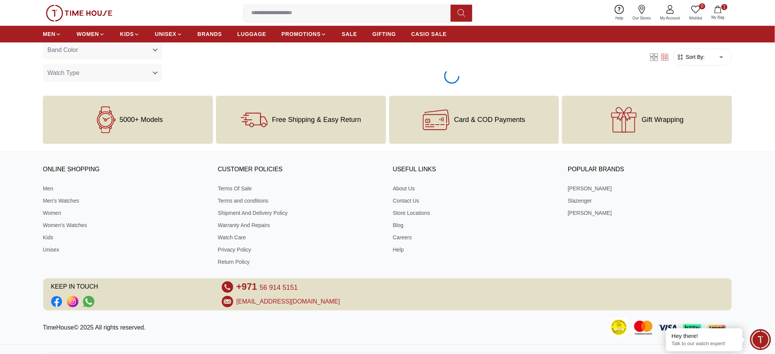
scroll to position [9902, 0]
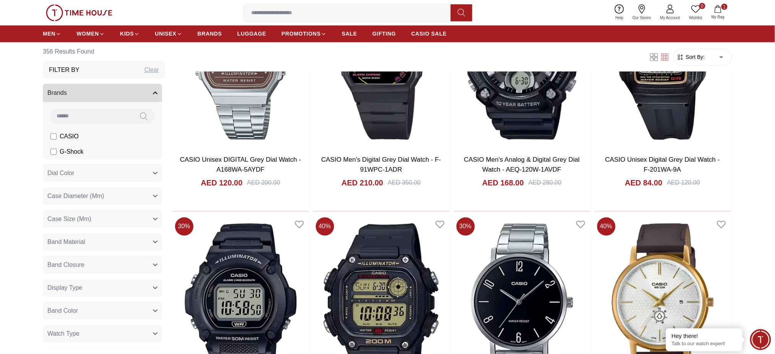
scroll to position [12269, 0]
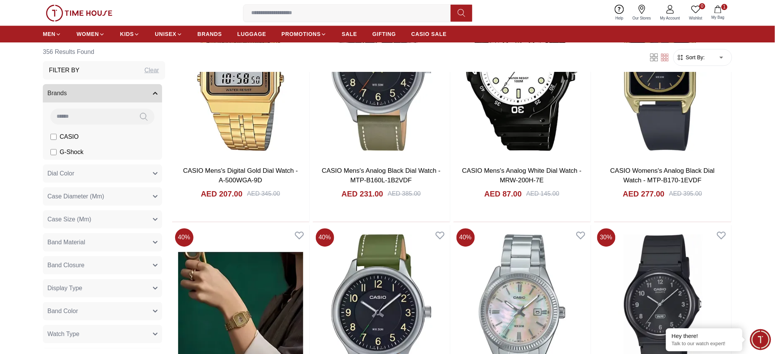
scroll to position [13563, 0]
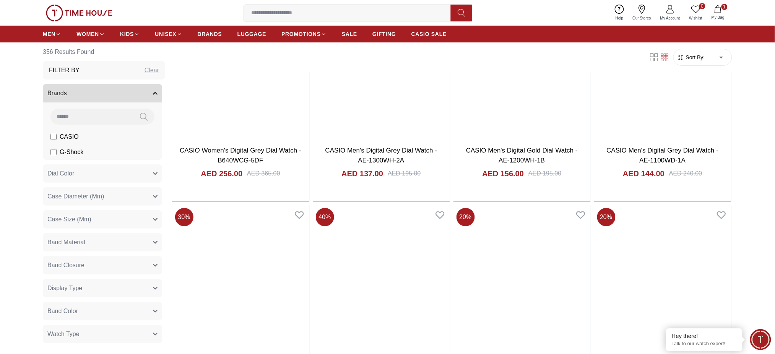
scroll to position [15909, 0]
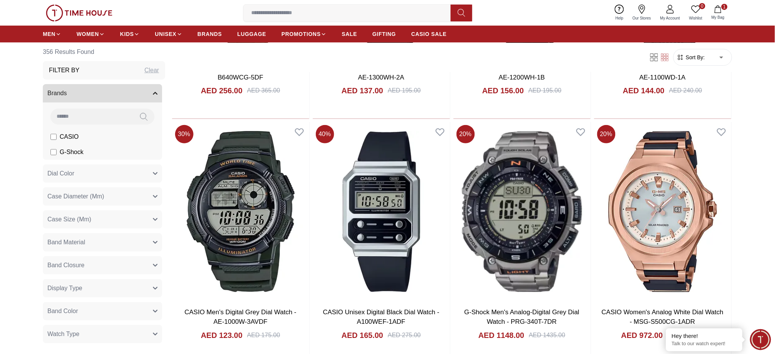
scroll to position [15960, 0]
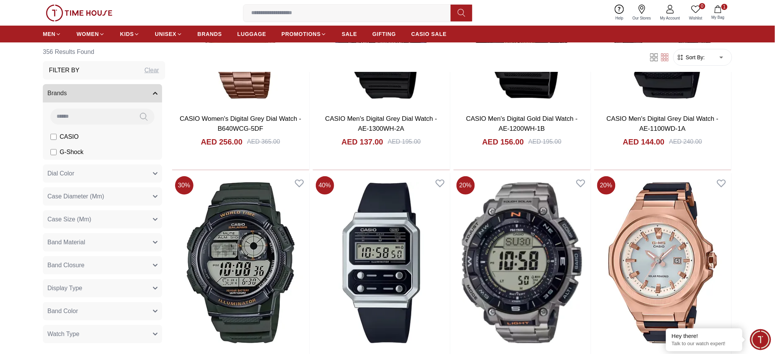
scroll to position [15705, 0]
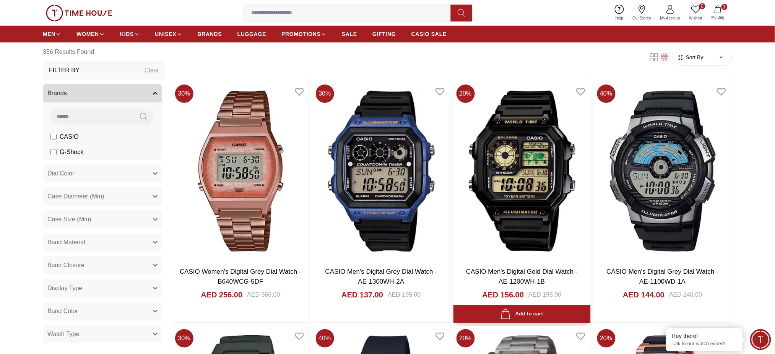
click at [545, 181] on img at bounding box center [522, 170] width 137 height 179
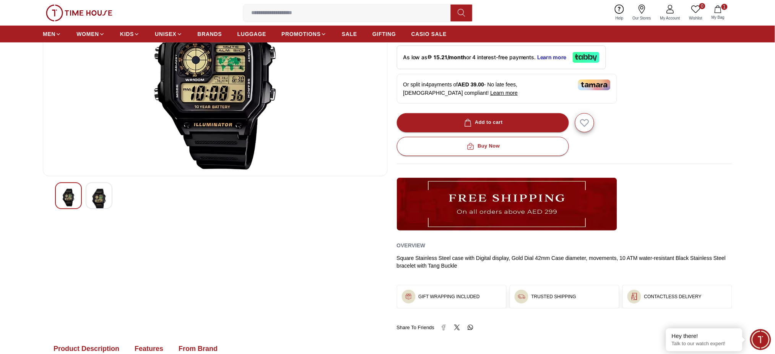
scroll to position [153, 0]
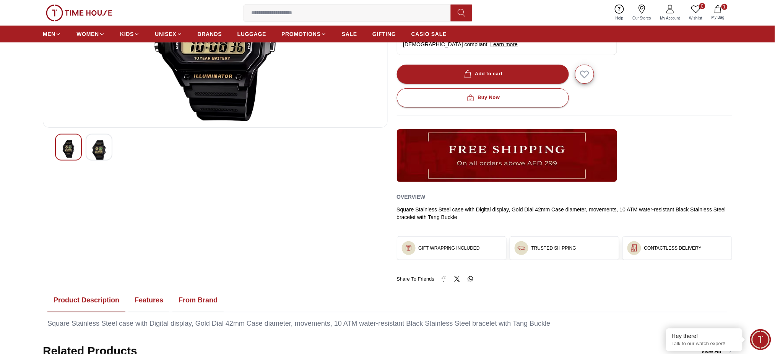
click at [97, 150] on img at bounding box center [99, 150] width 14 height 21
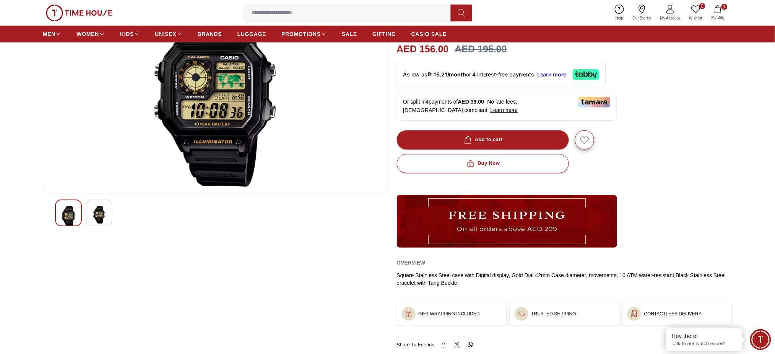
scroll to position [204, 0]
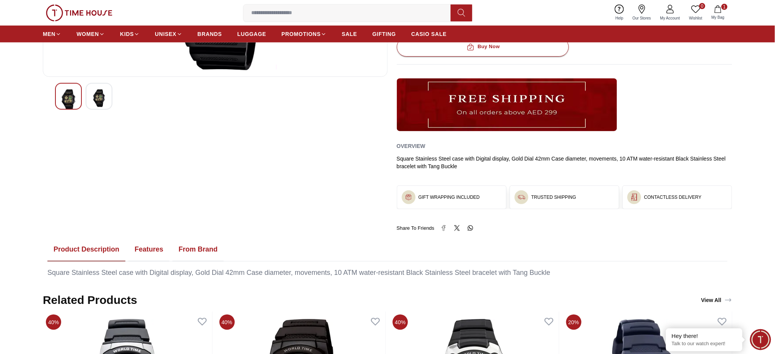
click at [150, 251] on button "Features" at bounding box center [148, 250] width 41 height 24
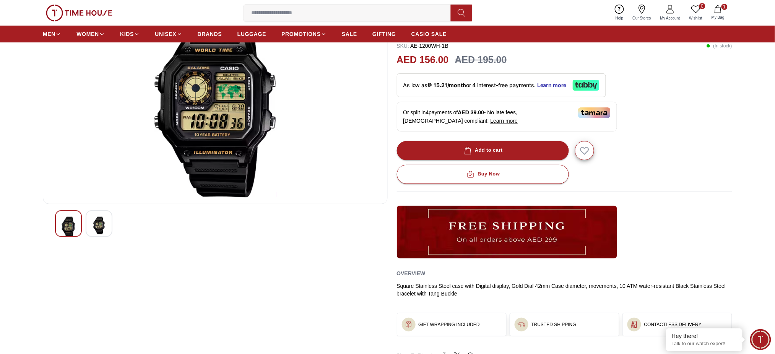
scroll to position [0, 0]
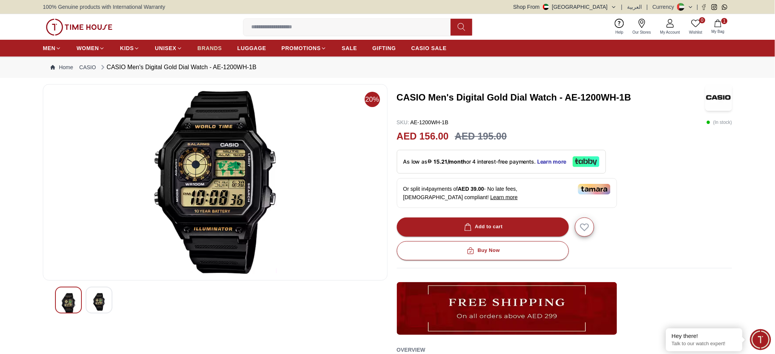
click at [201, 47] on span "BRANDS" at bounding box center [210, 48] width 24 height 8
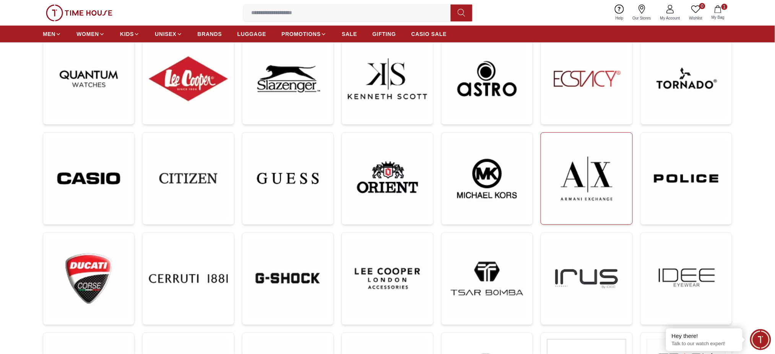
scroll to position [102, 0]
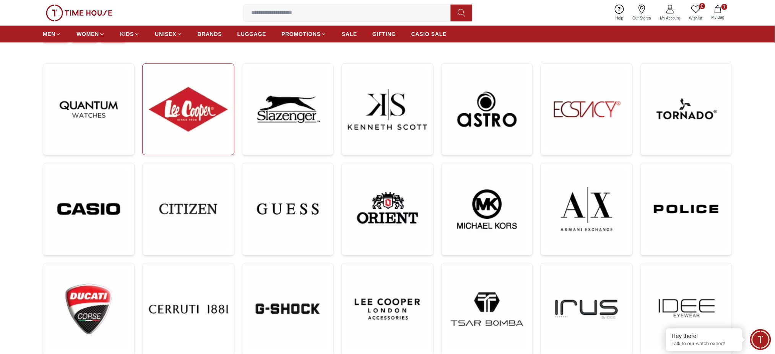
click at [175, 109] on img at bounding box center [188, 109] width 79 height 79
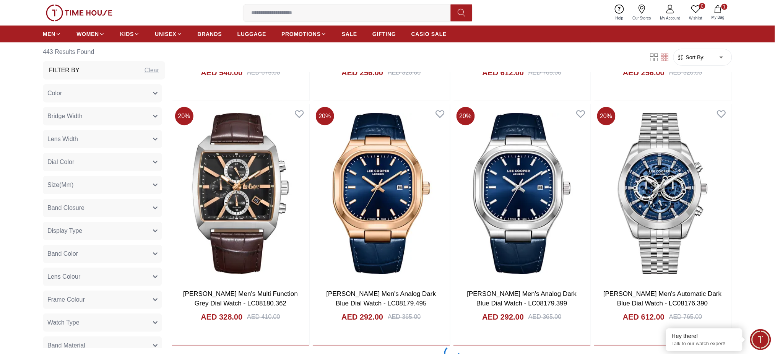
scroll to position [1478, 0]
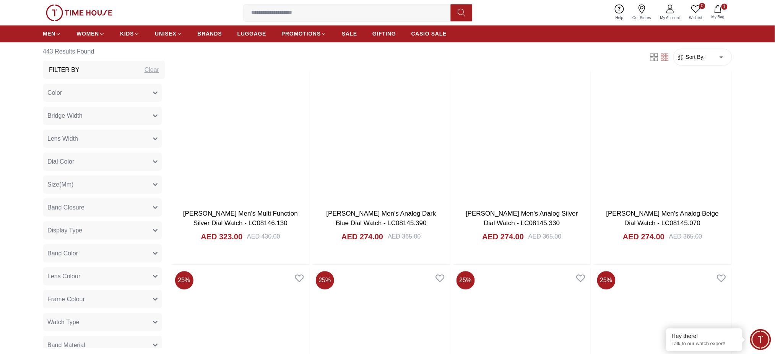
scroll to position [3824, 0]
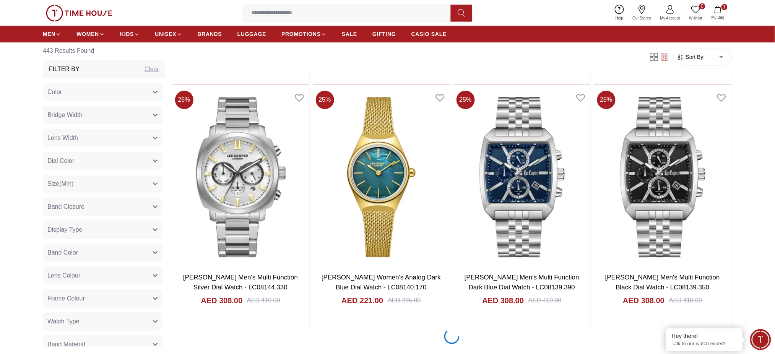
scroll to position [3926, 0]
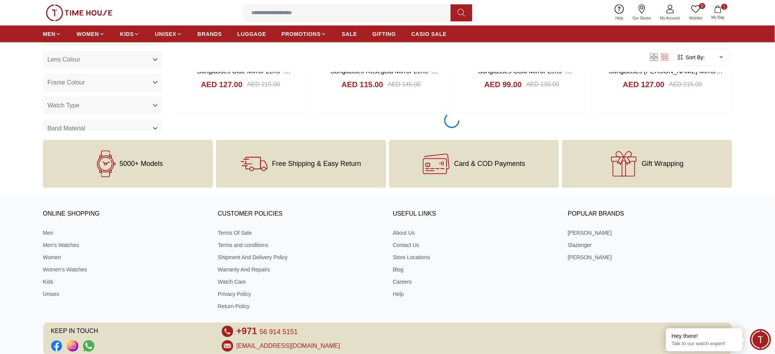
scroll to position [7723, 0]
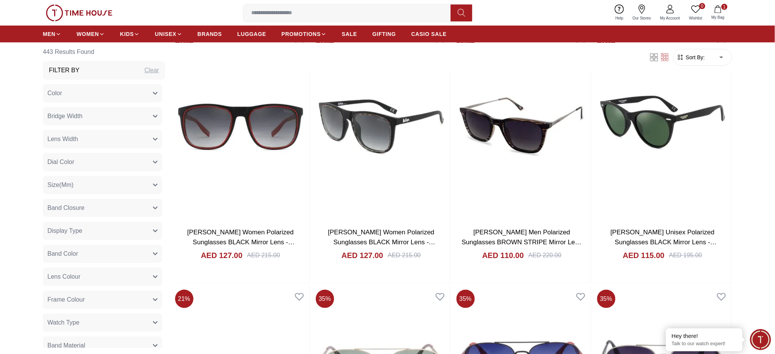
scroll to position [1325, 0]
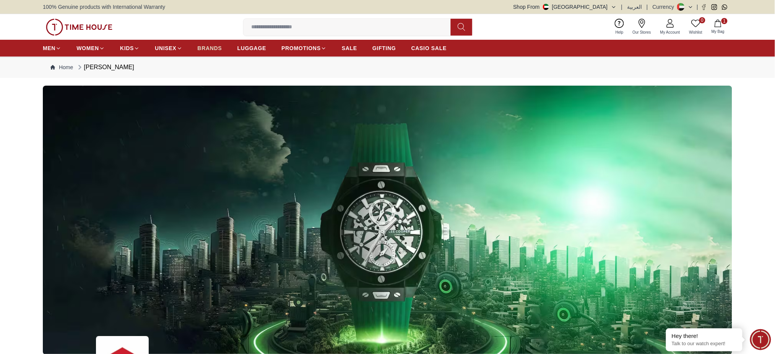
click at [216, 48] on span "BRANDS" at bounding box center [210, 48] width 24 height 8
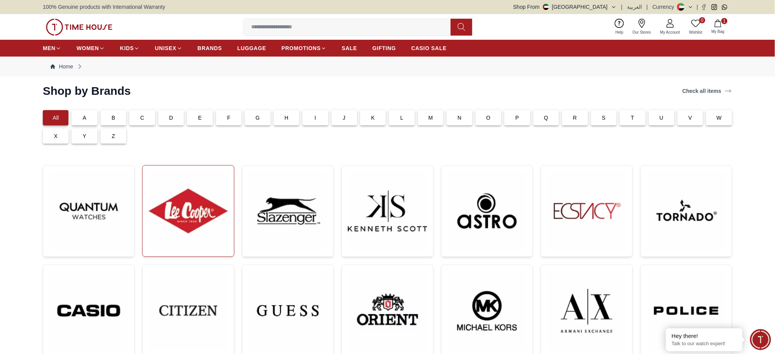
click at [205, 194] on img at bounding box center [188, 211] width 79 height 79
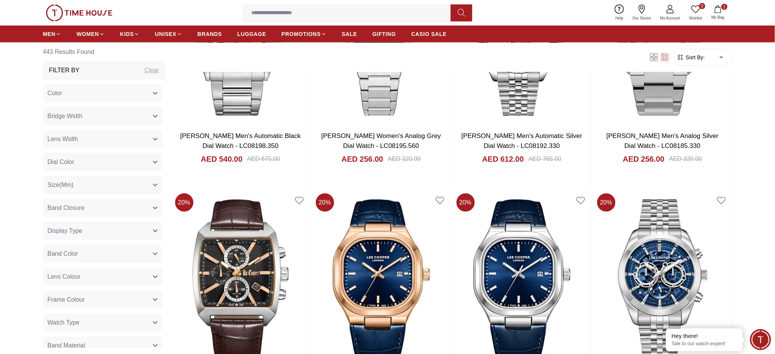
scroll to position [1338, 0]
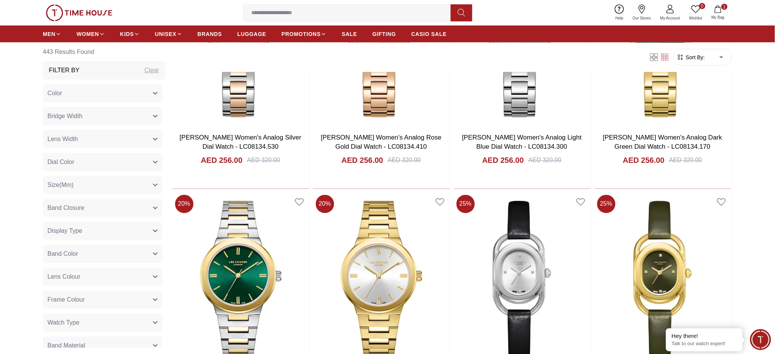
scroll to position [2581, 0]
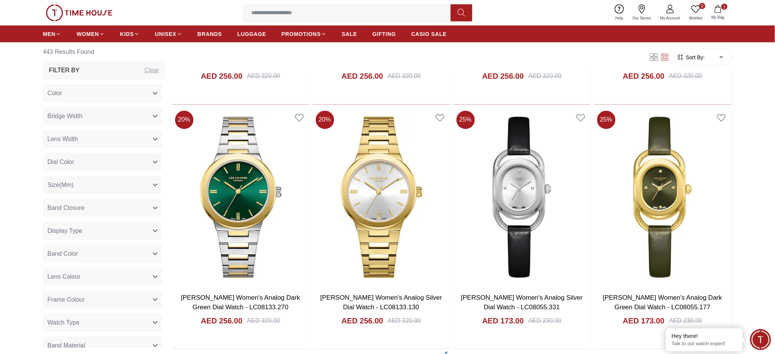
scroll to position [2734, 0]
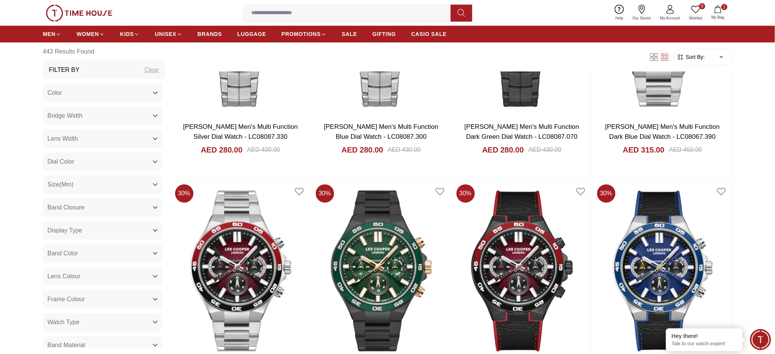
scroll to position [5028, 0]
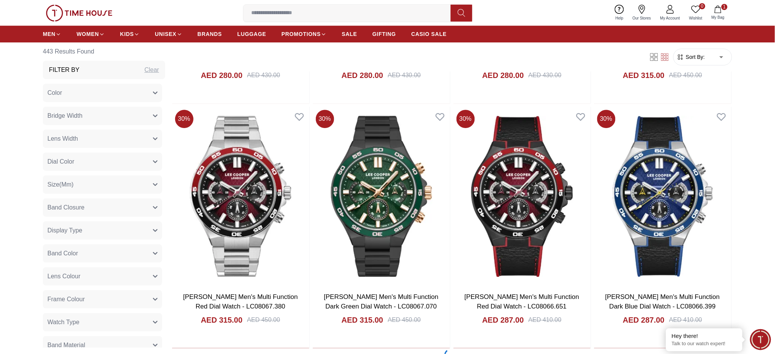
scroll to position [5130, 0]
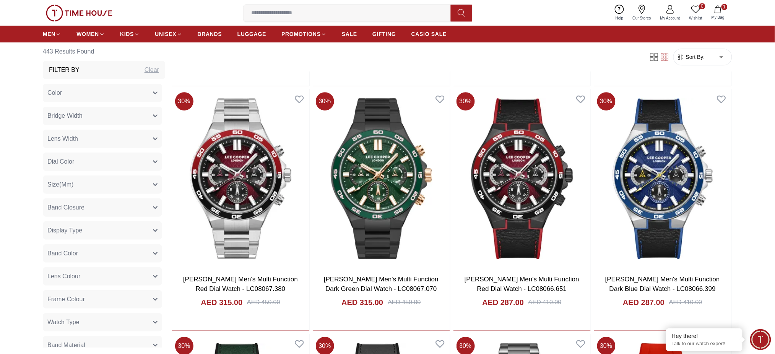
scroll to position [5028, 0]
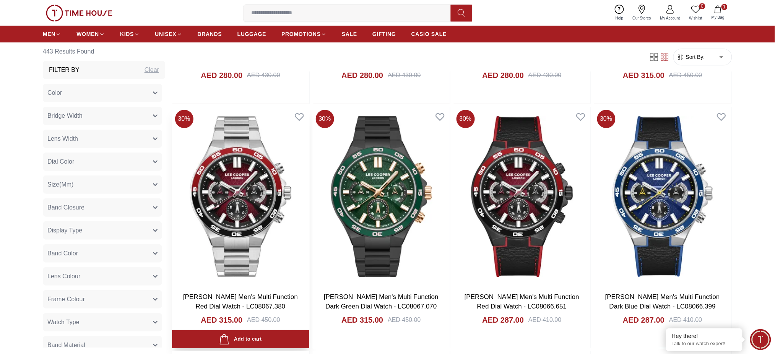
click at [249, 201] on img at bounding box center [240, 196] width 137 height 179
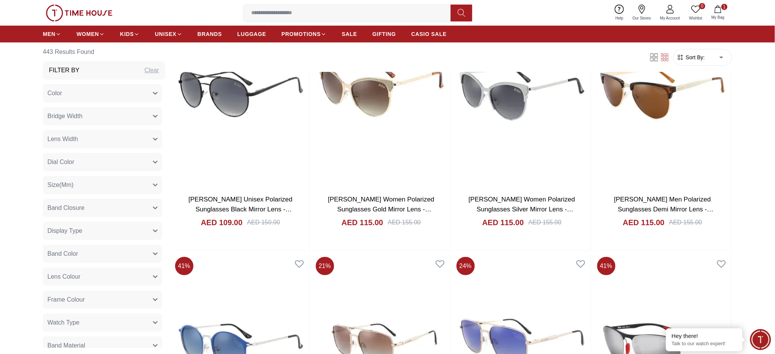
scroll to position [7525, 0]
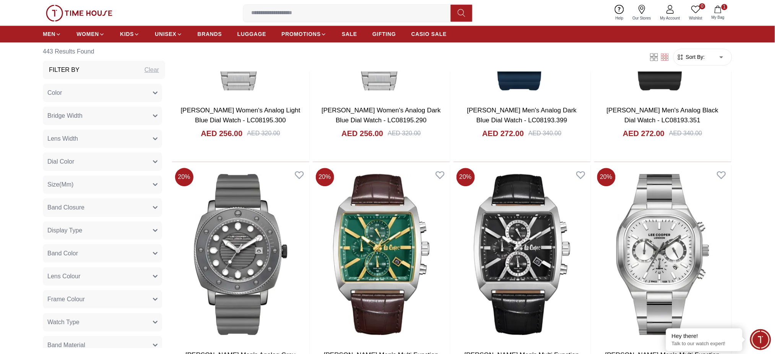
scroll to position [668, 0]
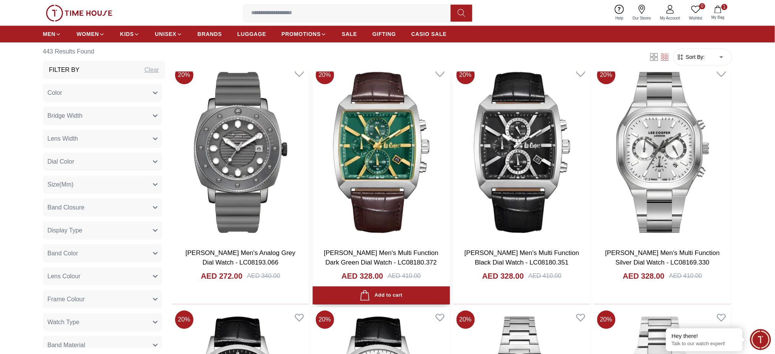
click at [403, 158] on img at bounding box center [381, 152] width 137 height 179
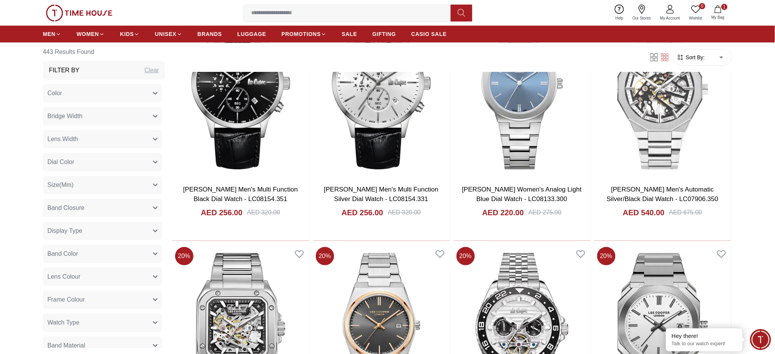
scroll to position [1076, 0]
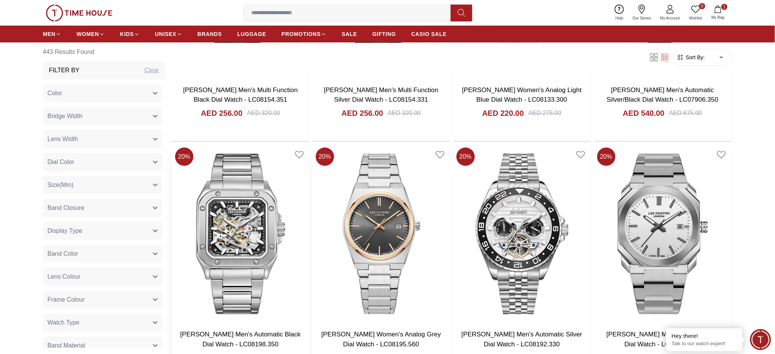
click at [230, 223] on img at bounding box center [240, 234] width 137 height 179
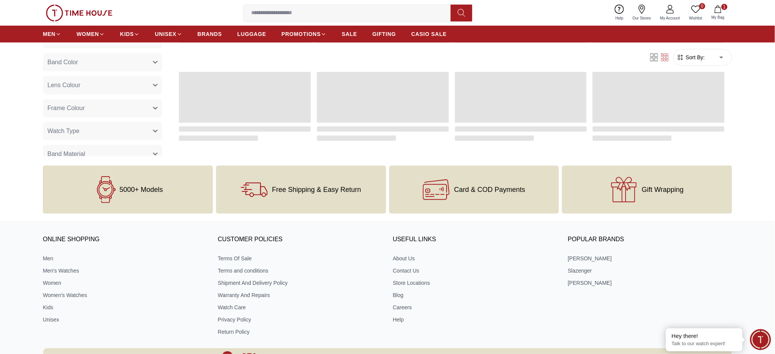
scroll to position [872, 0]
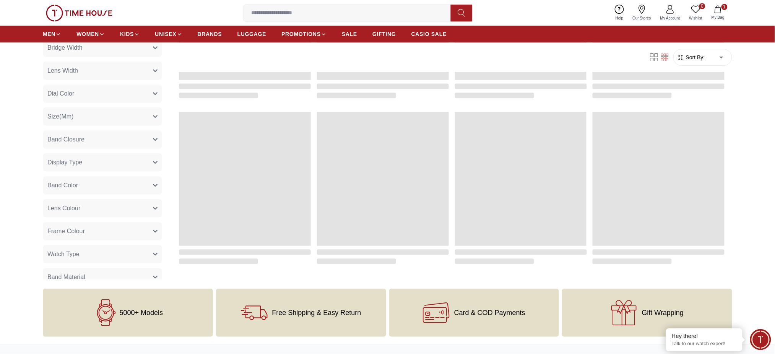
click at [695, 57] on span "Sort By:" at bounding box center [695, 58] width 21 height 8
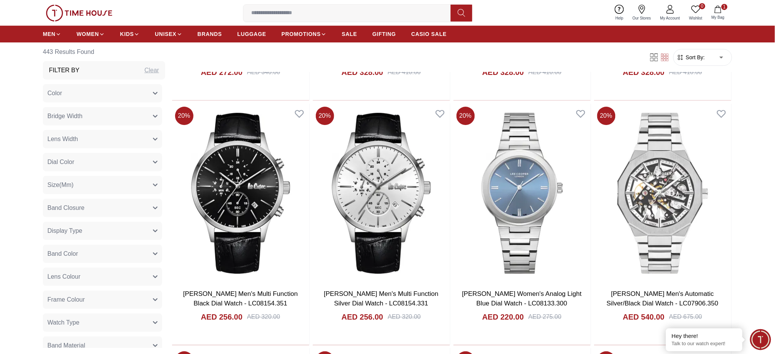
scroll to position [719, 0]
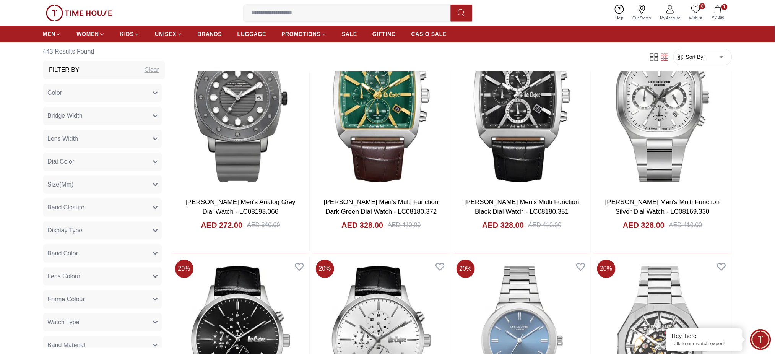
click at [695, 57] on span "Sort By:" at bounding box center [695, 58] width 21 height 8
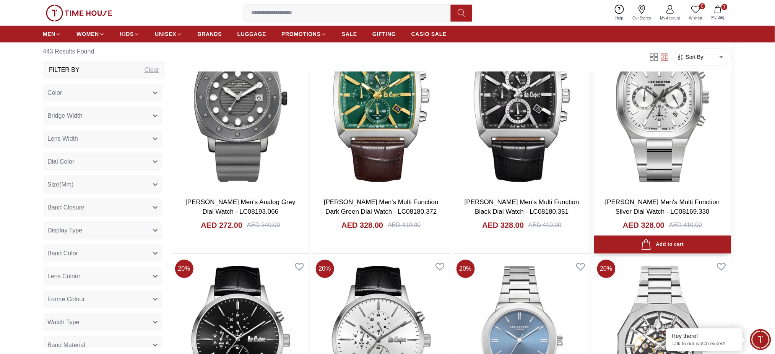
scroll to position [516, 0]
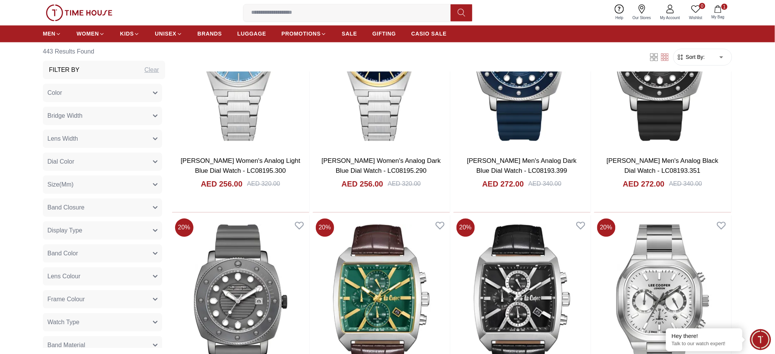
click at [704, 58] on span "Sort By:" at bounding box center [695, 58] width 21 height 8
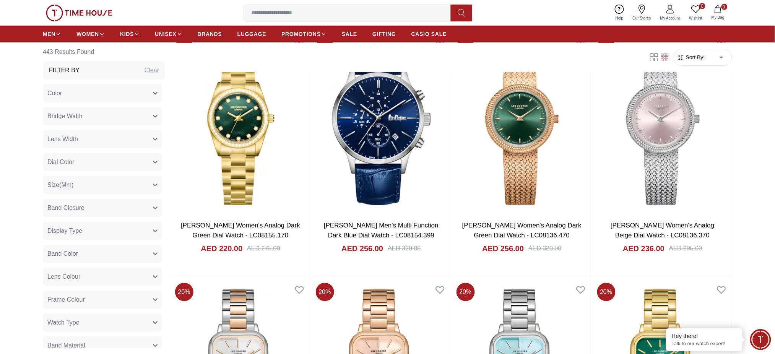
scroll to position [2249, 0]
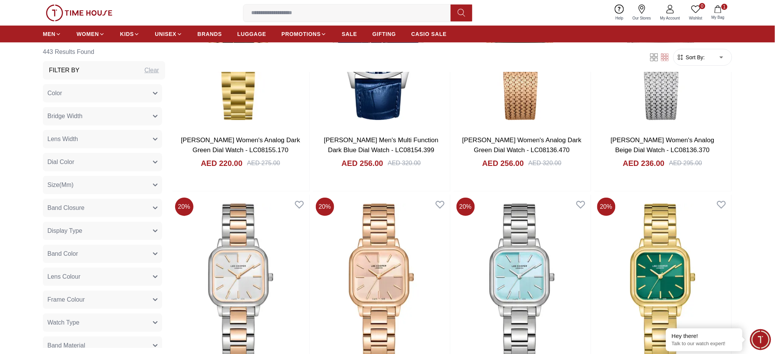
click at [704, 58] on span "Sort By:" at bounding box center [695, 58] width 21 height 8
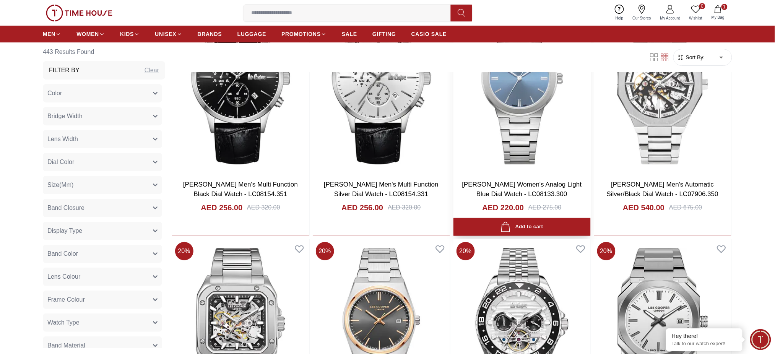
scroll to position [872, 0]
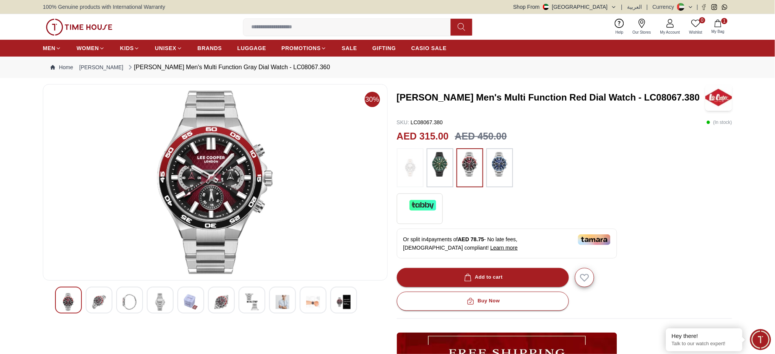
click at [431, 164] on img at bounding box center [440, 164] width 19 height 24
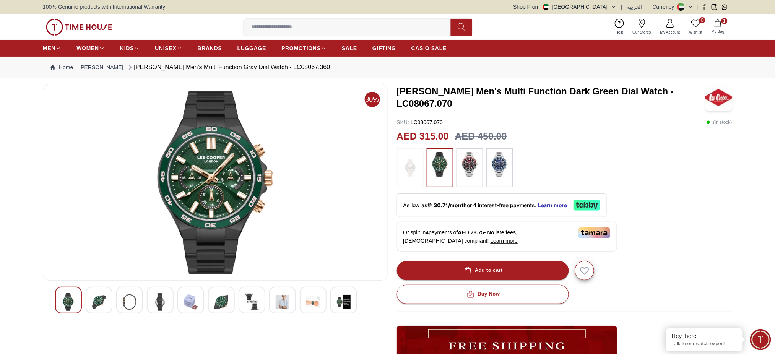
click at [505, 165] on img at bounding box center [499, 164] width 19 height 24
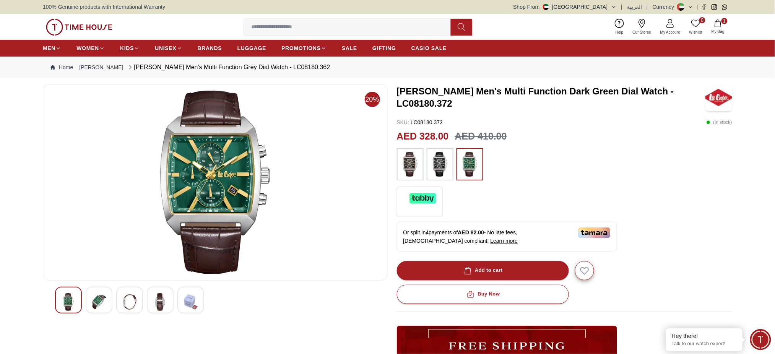
click at [439, 165] on img at bounding box center [440, 164] width 19 height 24
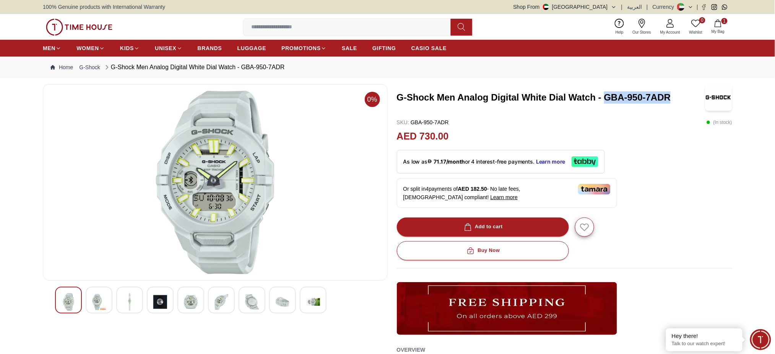
drag, startPoint x: 606, startPoint y: 96, endPoint x: 671, endPoint y: 95, distance: 65.0
click at [671, 95] on h3 "G-Shock Men Analog Digital White Dial Watch - GBA-950-7ADR" at bounding box center [550, 97] width 307 height 12
click at [656, 96] on h3 "G-Shock Men Analog Digital White Dial Watch - GBA-950-7ADR" at bounding box center [550, 97] width 307 height 12
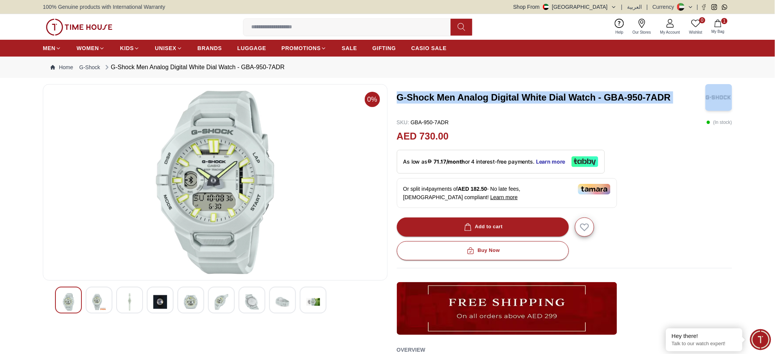
click at [656, 96] on h3 "G-Shock Men Analog Digital White Dial Watch - GBA-950-7ADR" at bounding box center [550, 97] width 307 height 12
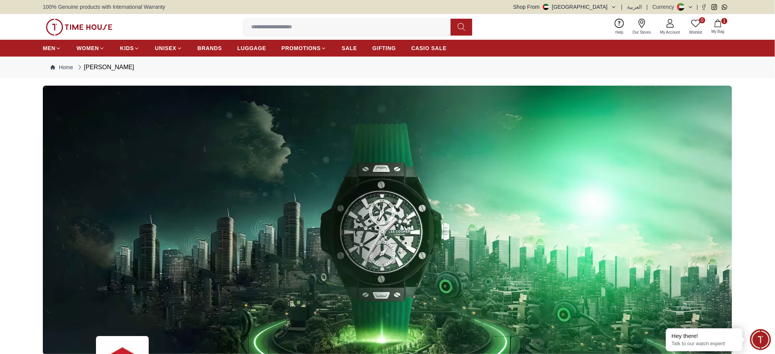
click at [690, 7] on icon at bounding box center [691, 7] width 3 height 2
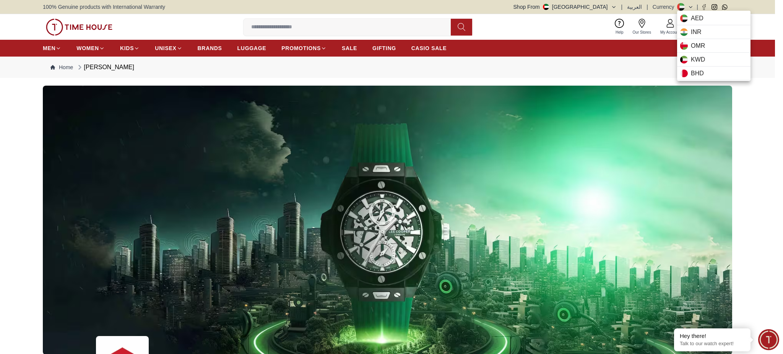
click at [713, 219] on div at bounding box center [391, 177] width 783 height 354
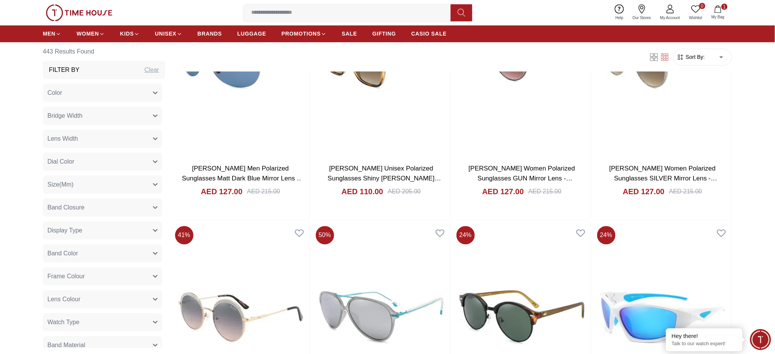
scroll to position [408, 0]
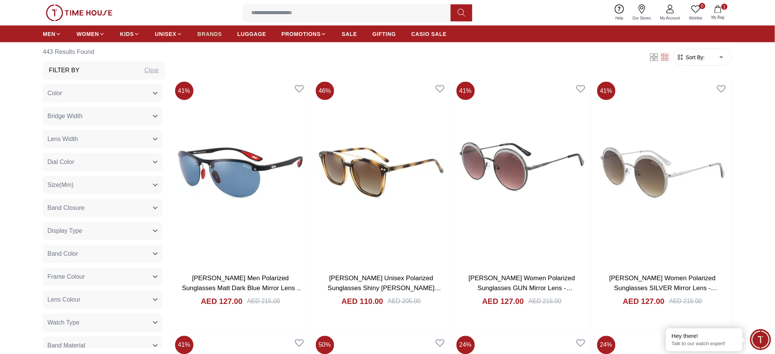
click at [213, 31] on span "BRANDS" at bounding box center [210, 34] width 24 height 8
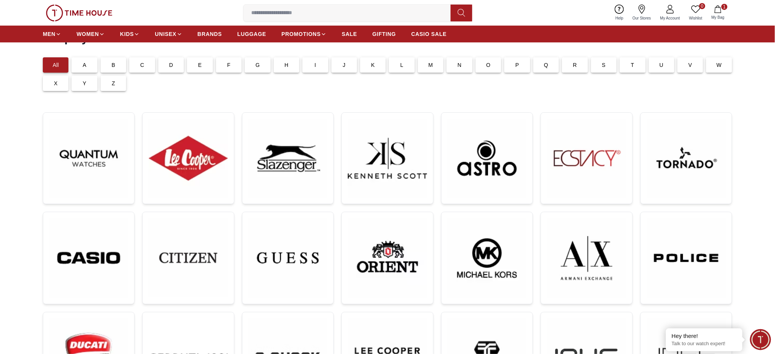
scroll to position [51, 0]
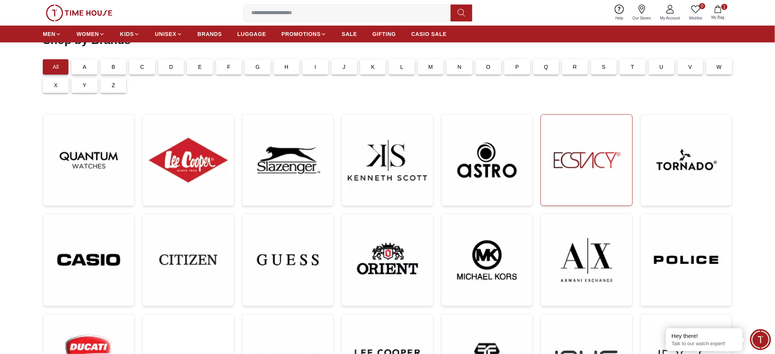
click at [585, 155] on img at bounding box center [586, 160] width 79 height 79
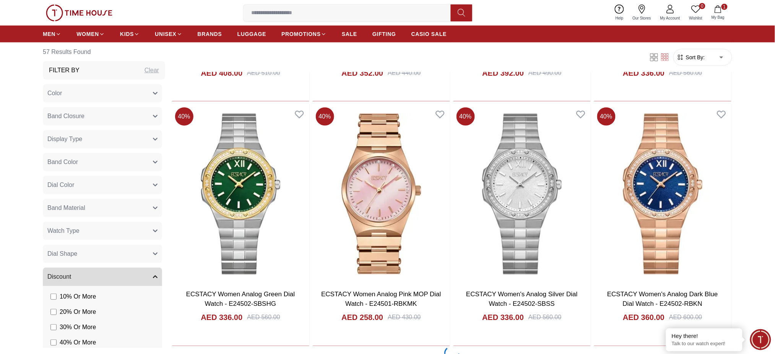
scroll to position [1478, 0]
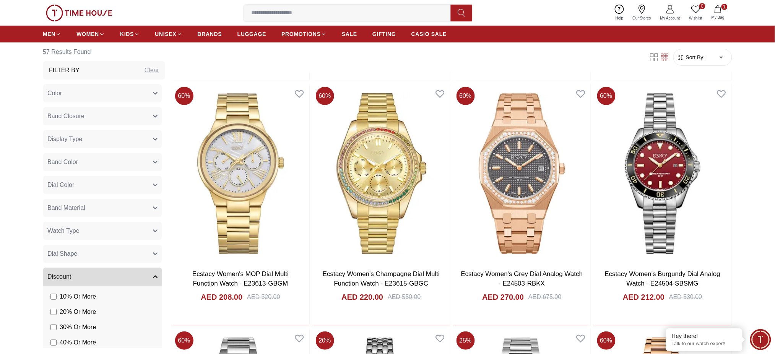
scroll to position [2090, 0]
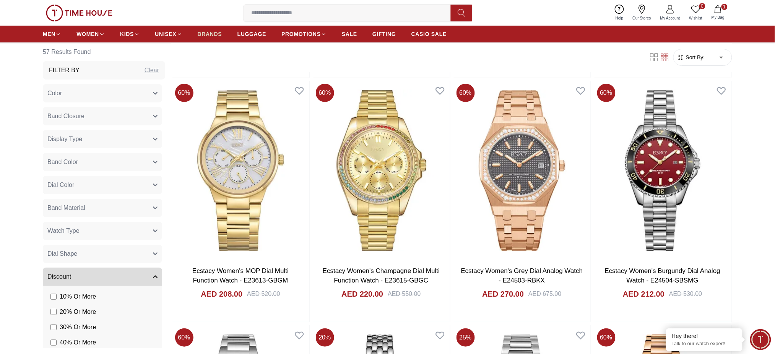
click at [206, 33] on span "BRANDS" at bounding box center [210, 34] width 24 height 8
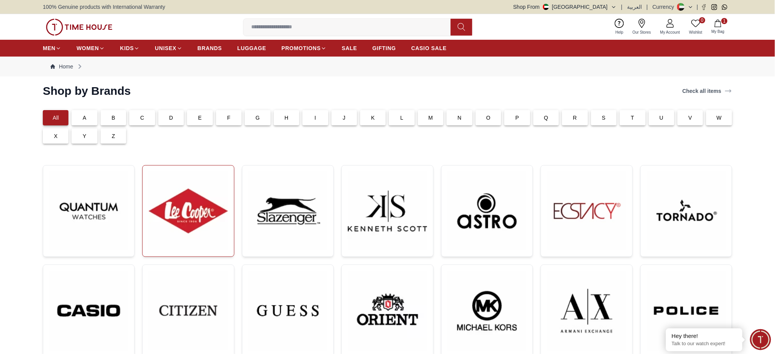
click at [210, 195] on img at bounding box center [188, 211] width 79 height 79
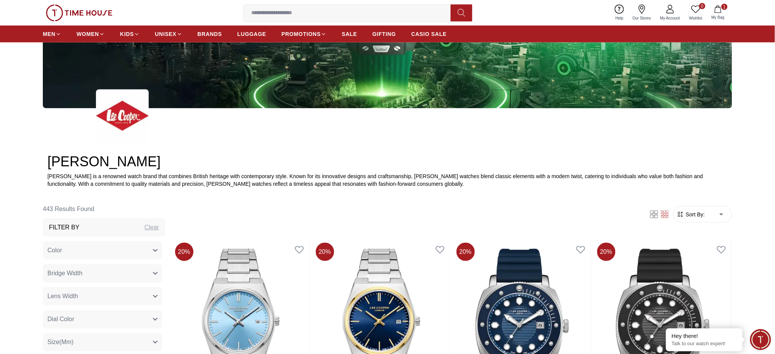
scroll to position [306, 0]
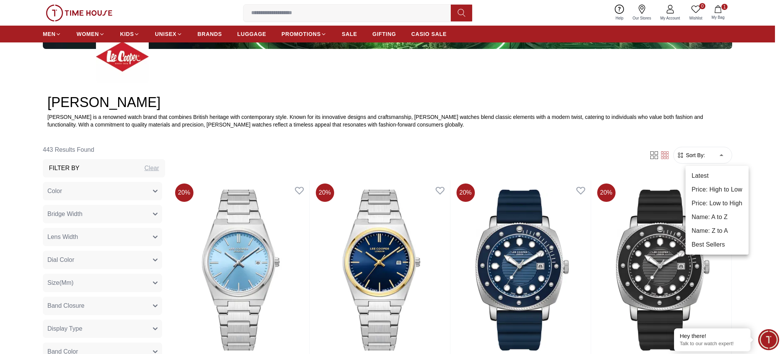
click at [719, 202] on li "Price: Low to High" at bounding box center [717, 204] width 63 height 14
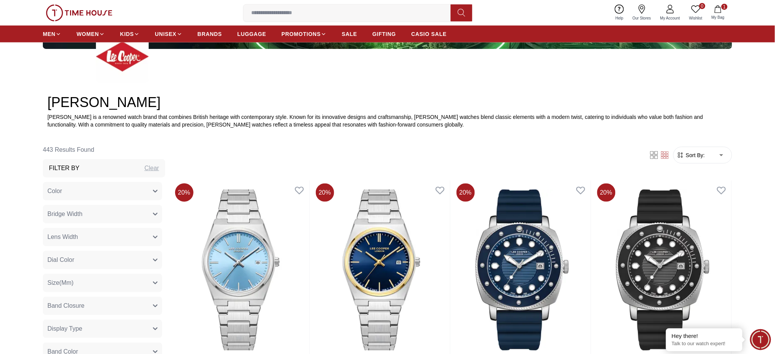
type input "*"
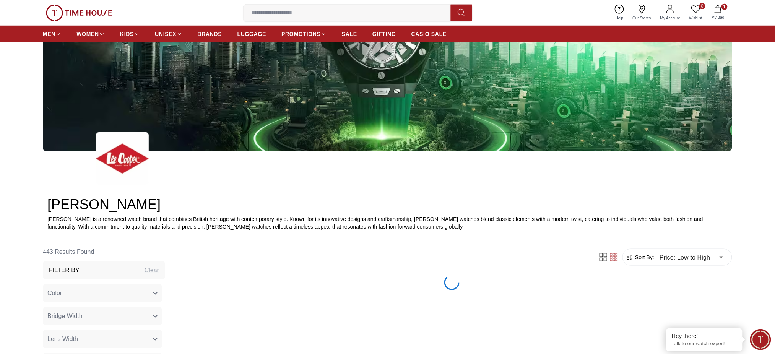
scroll to position [459, 0]
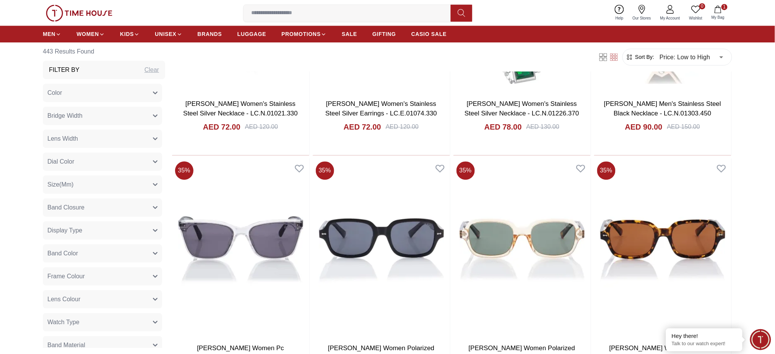
scroll to position [4092, 0]
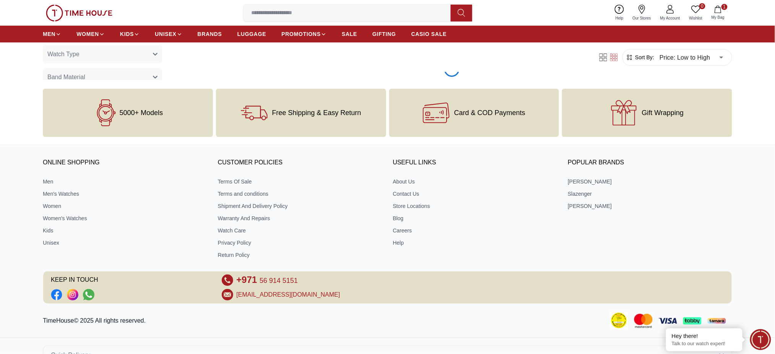
scroll to position [3905, 0]
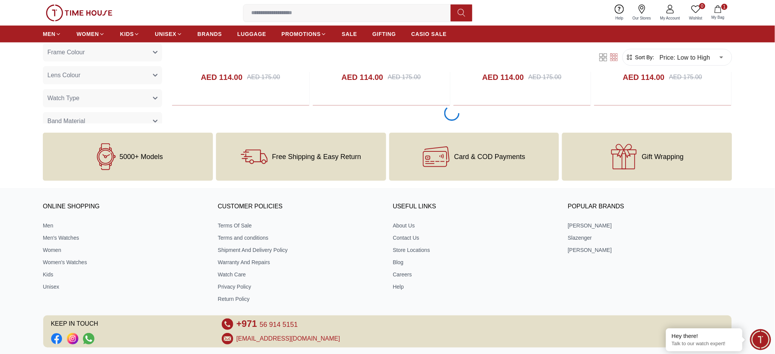
scroll to position [6603, 0]
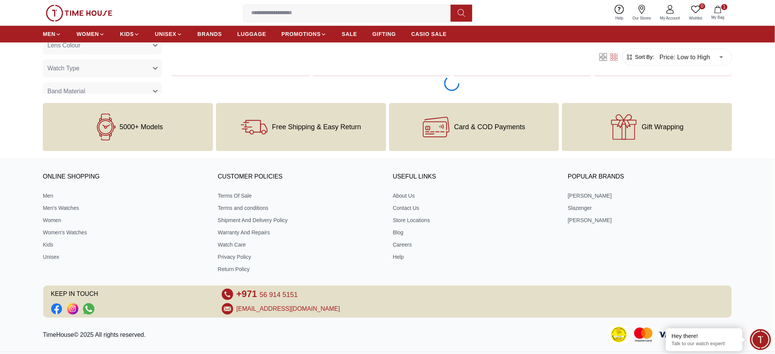
scroll to position [8881, 0]
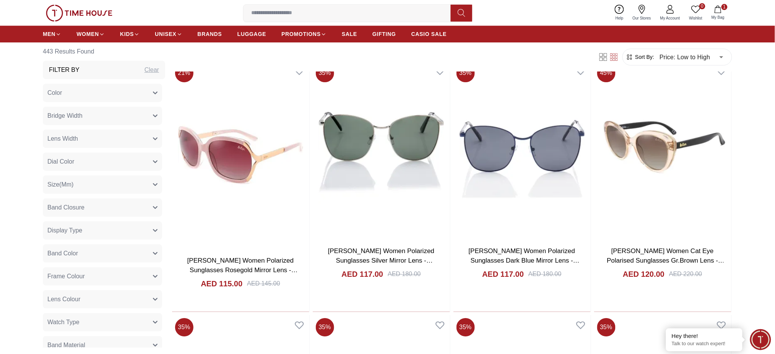
scroll to position [7097, 0]
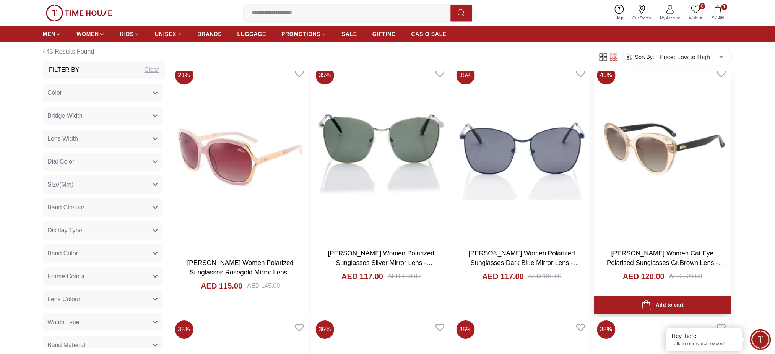
click at [680, 198] on img at bounding box center [662, 152] width 137 height 179
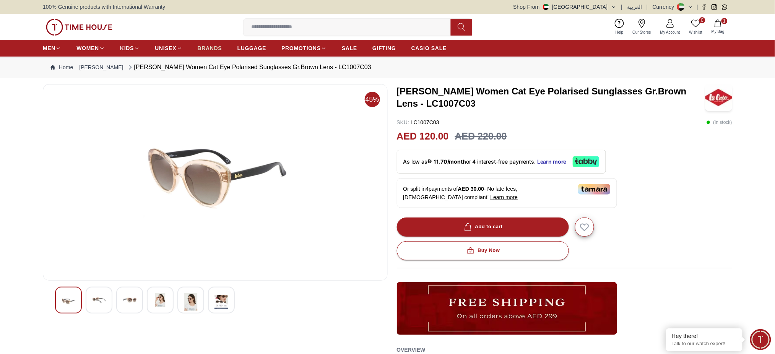
click at [210, 44] on span "BRANDS" at bounding box center [210, 48] width 24 height 8
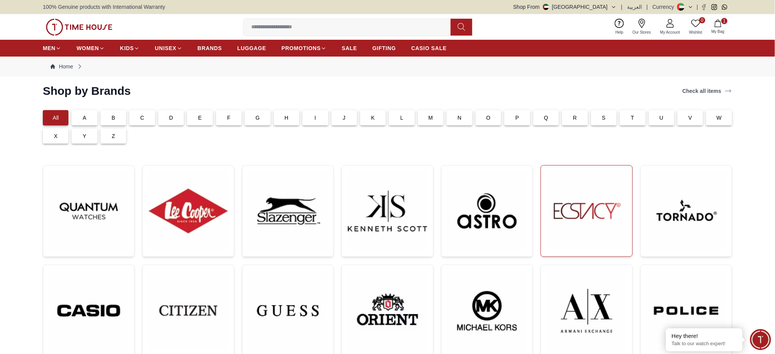
click at [577, 214] on img at bounding box center [586, 211] width 79 height 79
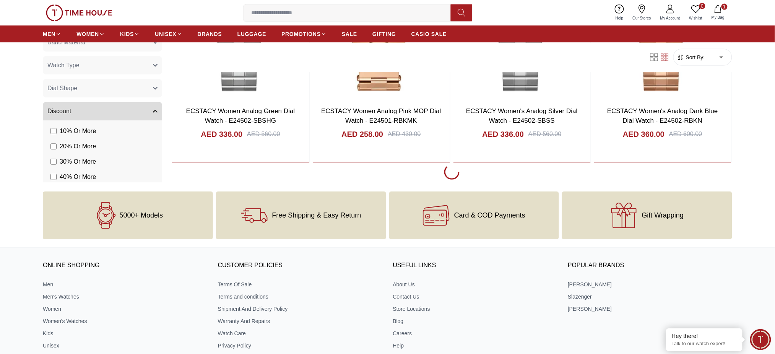
scroll to position [1530, 0]
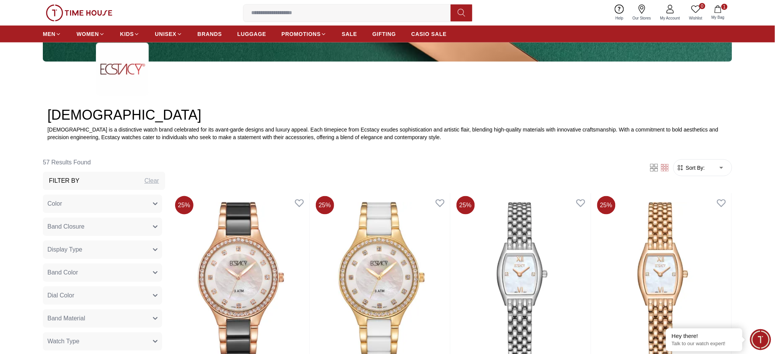
scroll to position [357, 0]
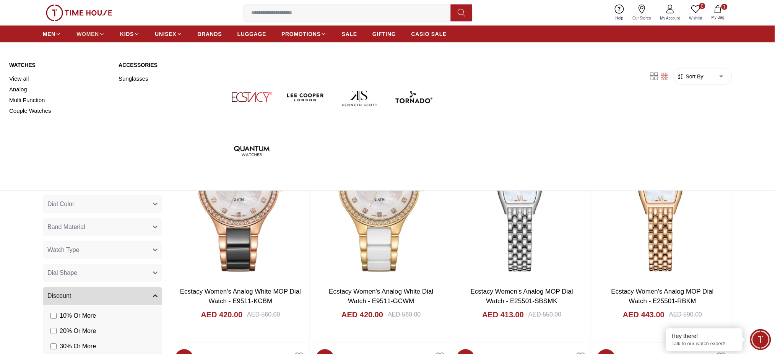
click at [83, 34] on span "WOMEN" at bounding box center [87, 34] width 23 height 8
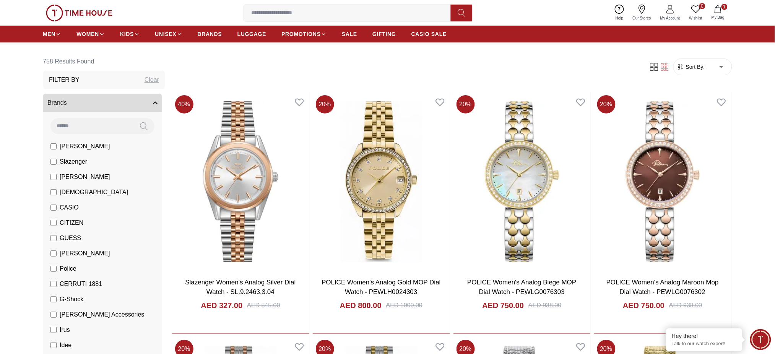
scroll to position [51, 0]
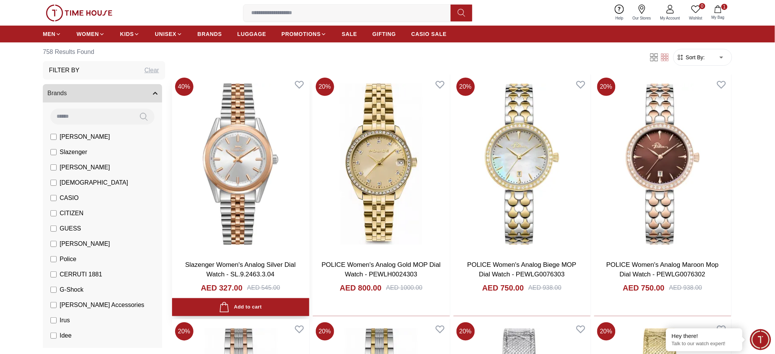
click at [221, 175] on img at bounding box center [240, 164] width 137 height 179
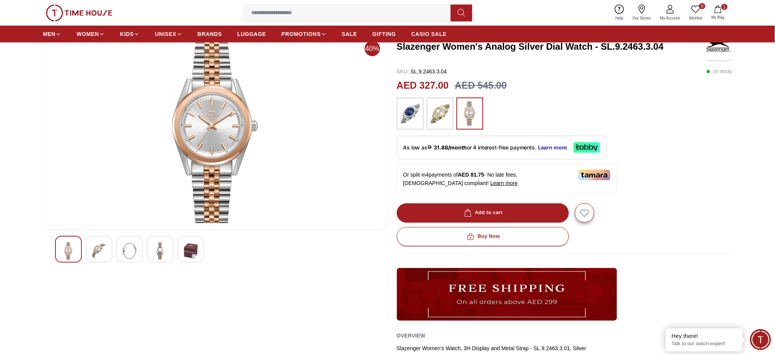
click at [691, 118] on div at bounding box center [565, 114] width 336 height 32
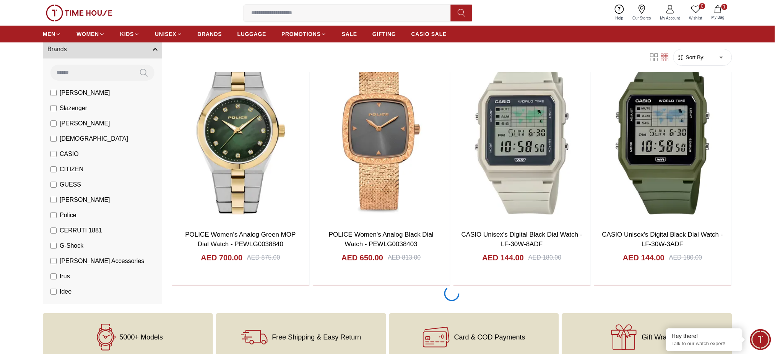
scroll to position [1071, 0]
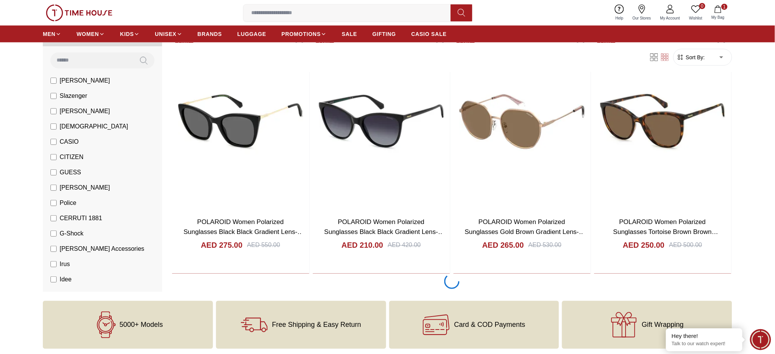
scroll to position [3599, 0]
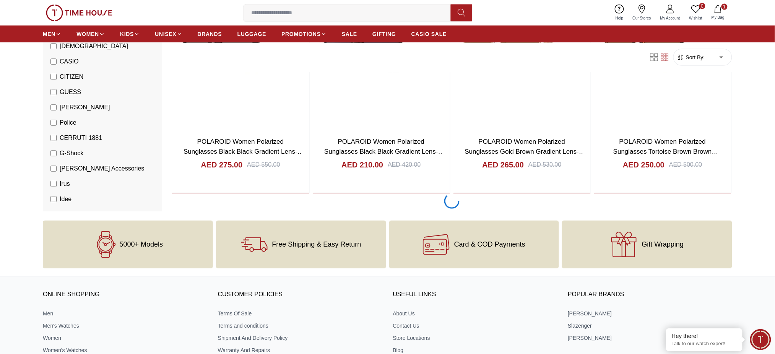
scroll to position [3518, 0]
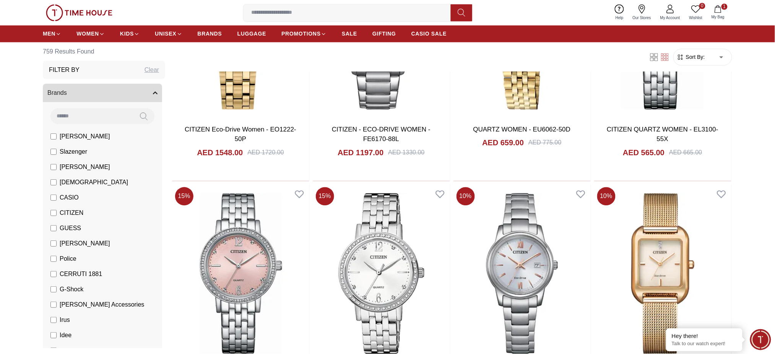
scroll to position [5855, 0]
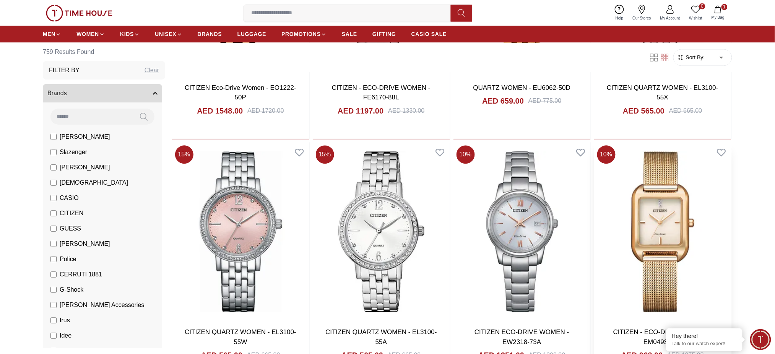
scroll to position [5915, 0]
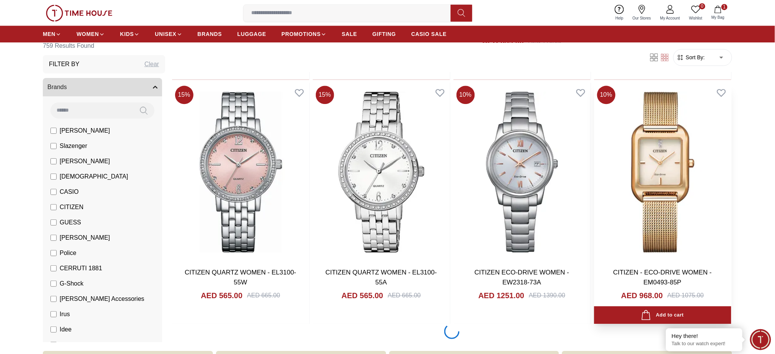
click at [623, 209] on img at bounding box center [662, 172] width 137 height 179
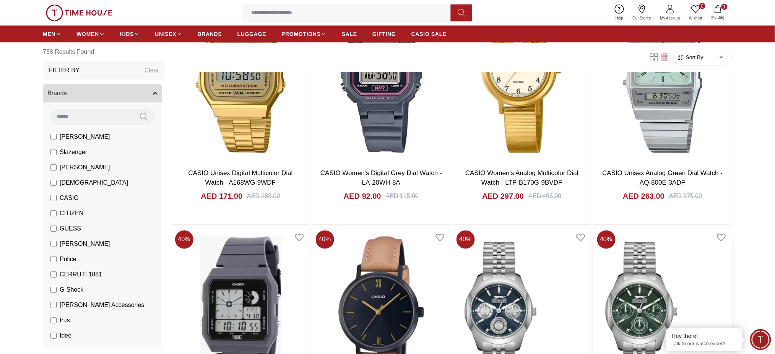
scroll to position [7710, 0]
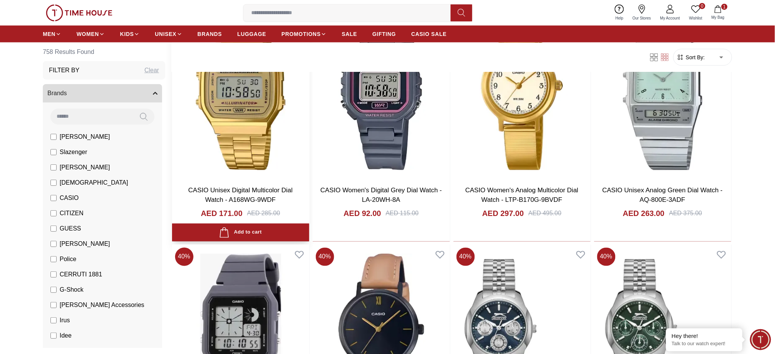
click at [265, 127] on img at bounding box center [240, 89] width 137 height 179
